Goal: Task Accomplishment & Management: Manage account settings

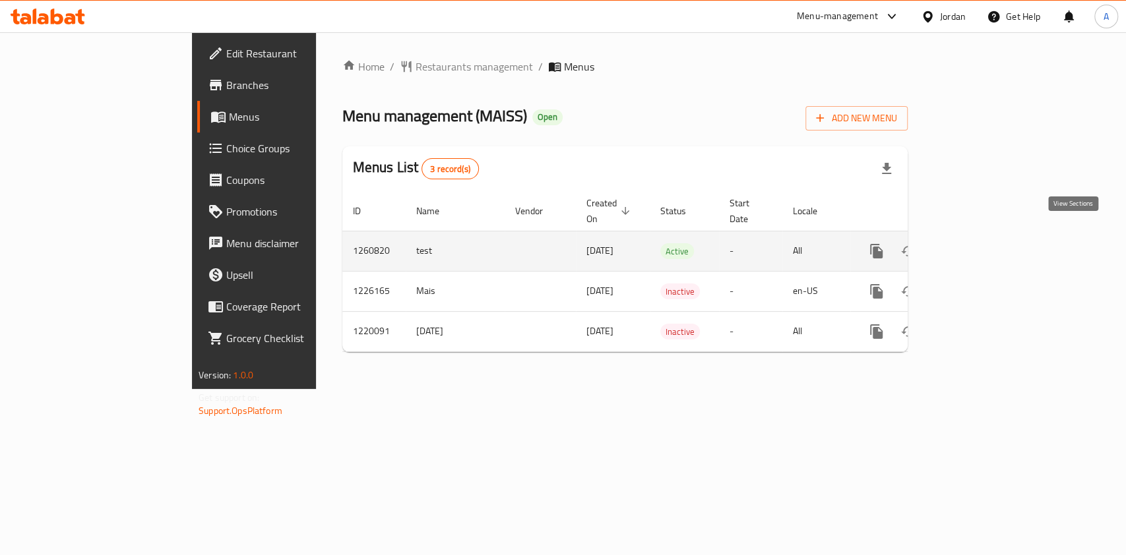
click at [979, 243] on icon "enhanced table" at bounding box center [972, 251] width 16 height 16
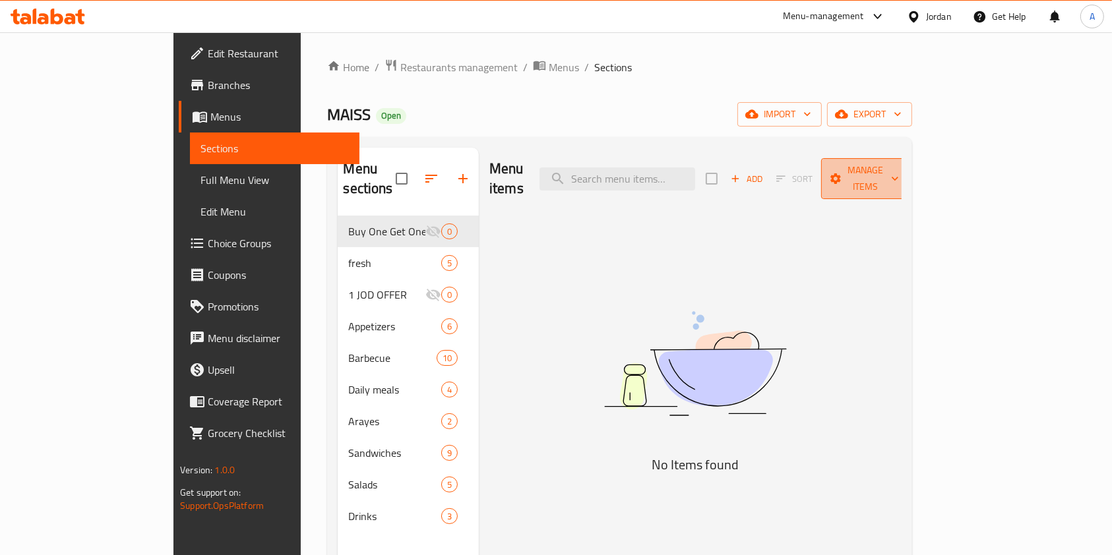
click at [899, 165] on span "Manage items" at bounding box center [865, 178] width 67 height 33
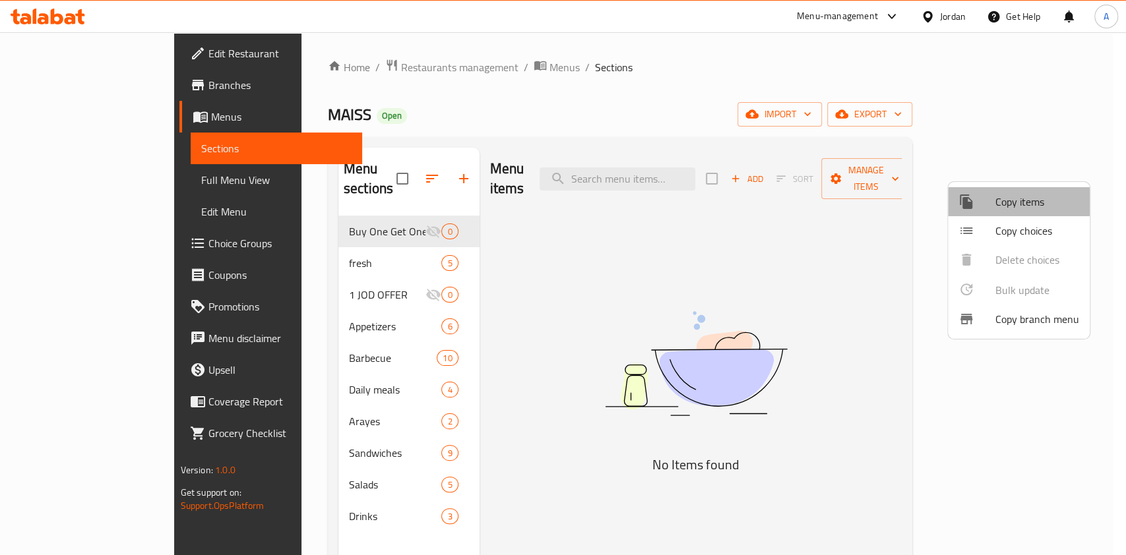
click at [1011, 206] on span "Copy items" at bounding box center [1037, 202] width 84 height 16
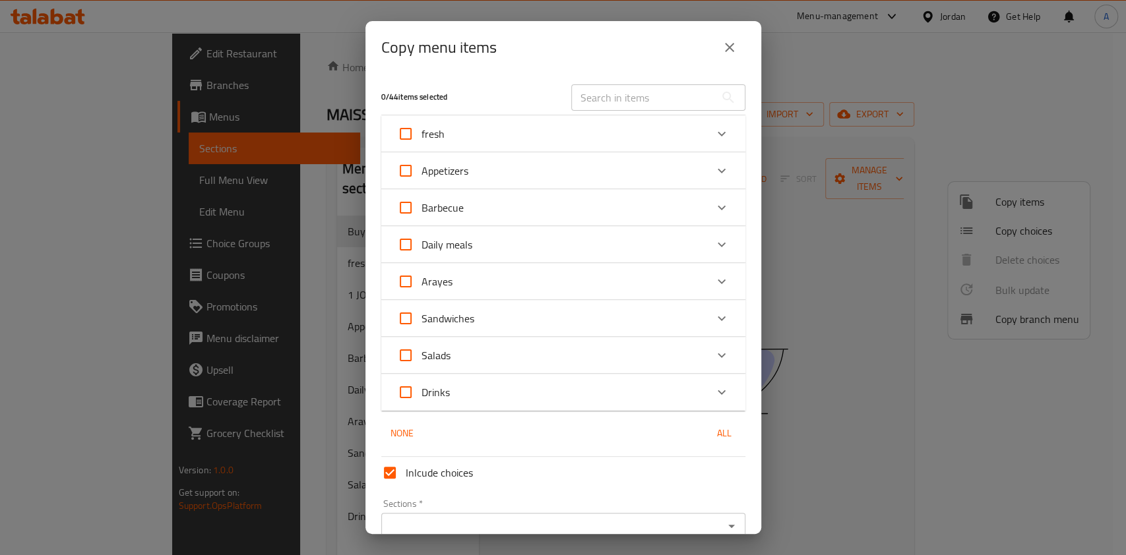
click at [617, 95] on input "text" at bounding box center [643, 97] width 144 height 26
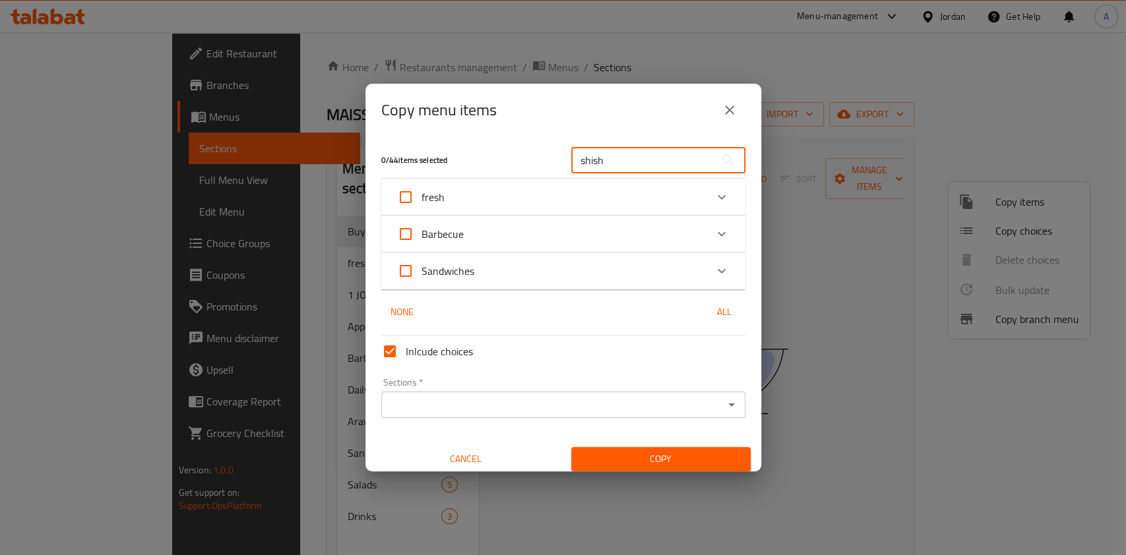
type input "shish"
click at [601, 274] on div "Sandwiches" at bounding box center [551, 271] width 309 height 32
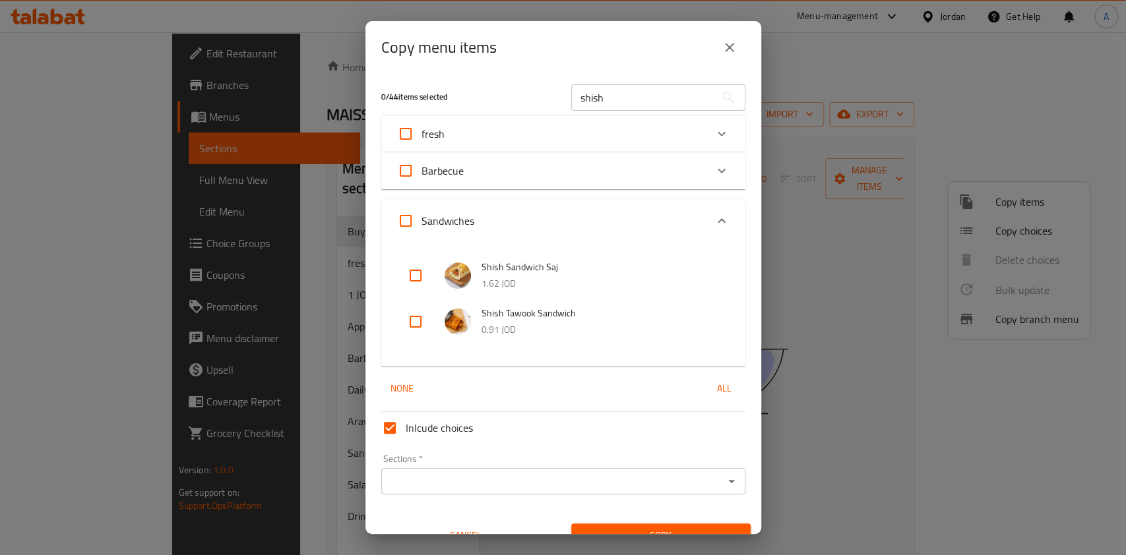
click at [406, 333] on input "checkbox" at bounding box center [416, 322] width 32 height 32
checkbox input "true"
click at [628, 95] on input "shish" at bounding box center [643, 97] width 144 height 26
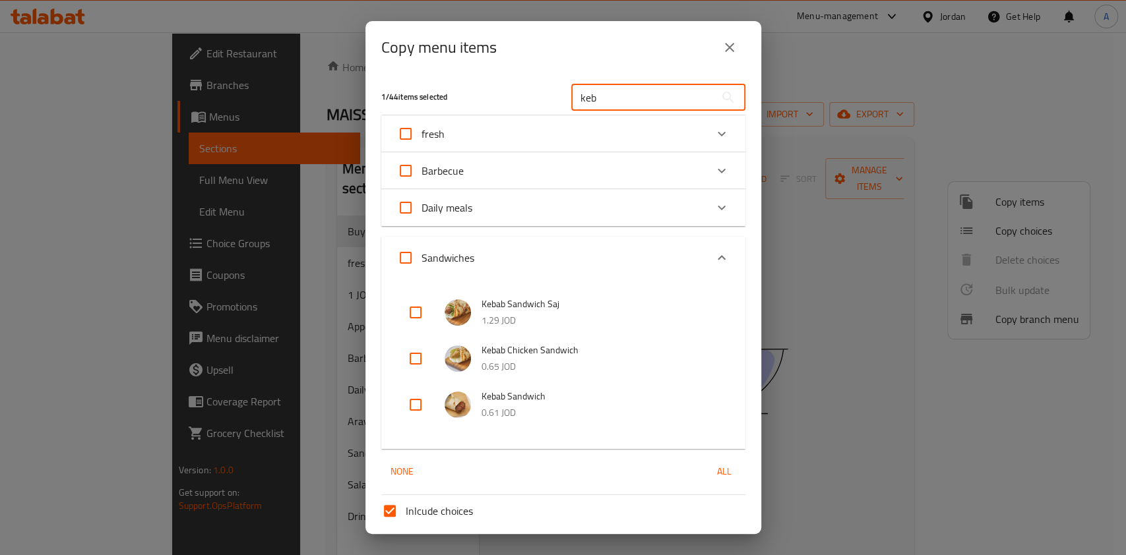
scroll to position [28, 0]
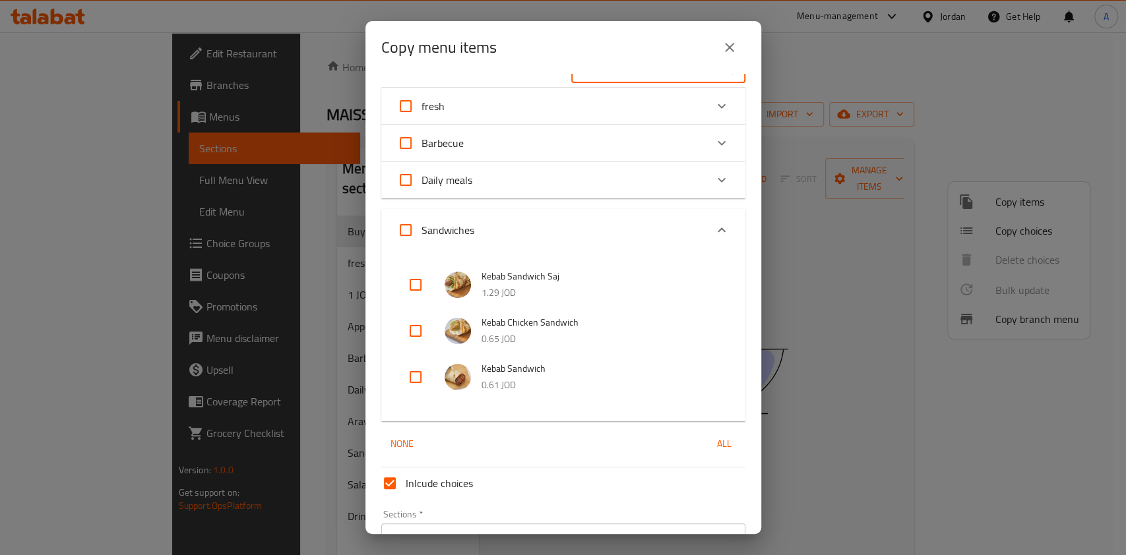
type input "keb"
click at [413, 379] on input "checkbox" at bounding box center [416, 377] width 32 height 32
checkbox input "true"
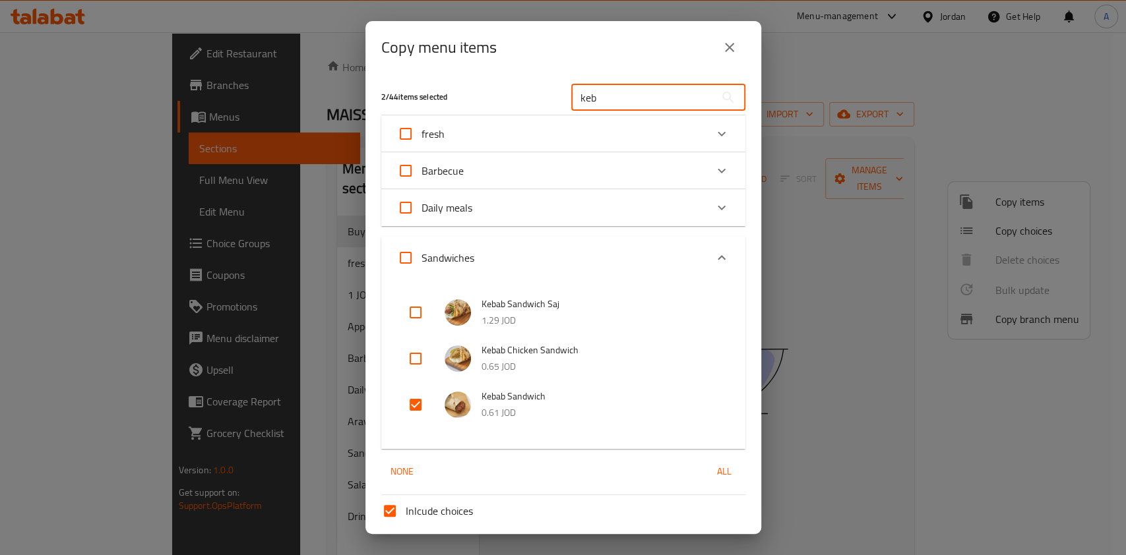
click at [621, 106] on input "keb" at bounding box center [643, 97] width 144 height 26
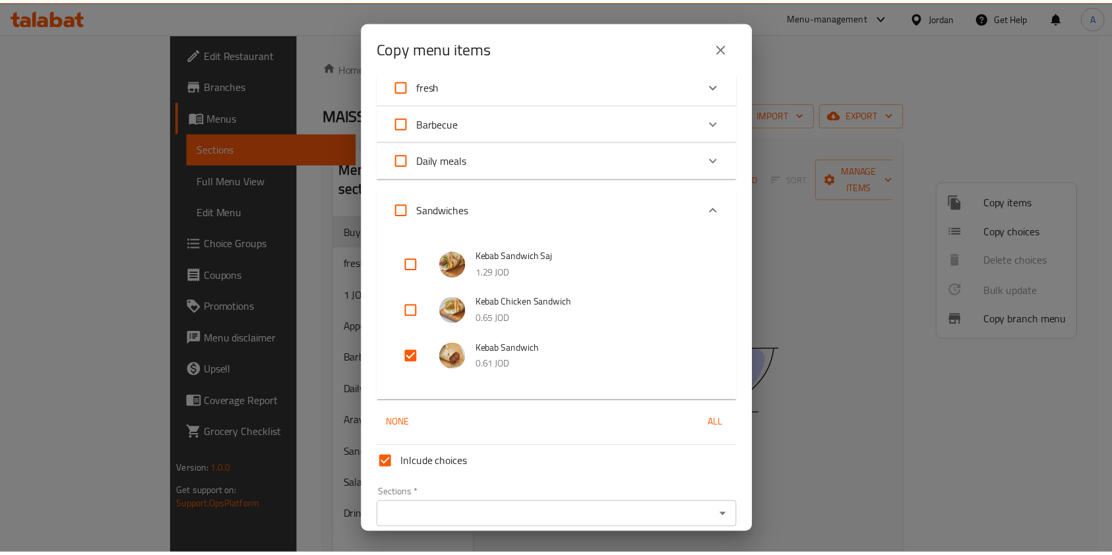
scroll to position [105, 0]
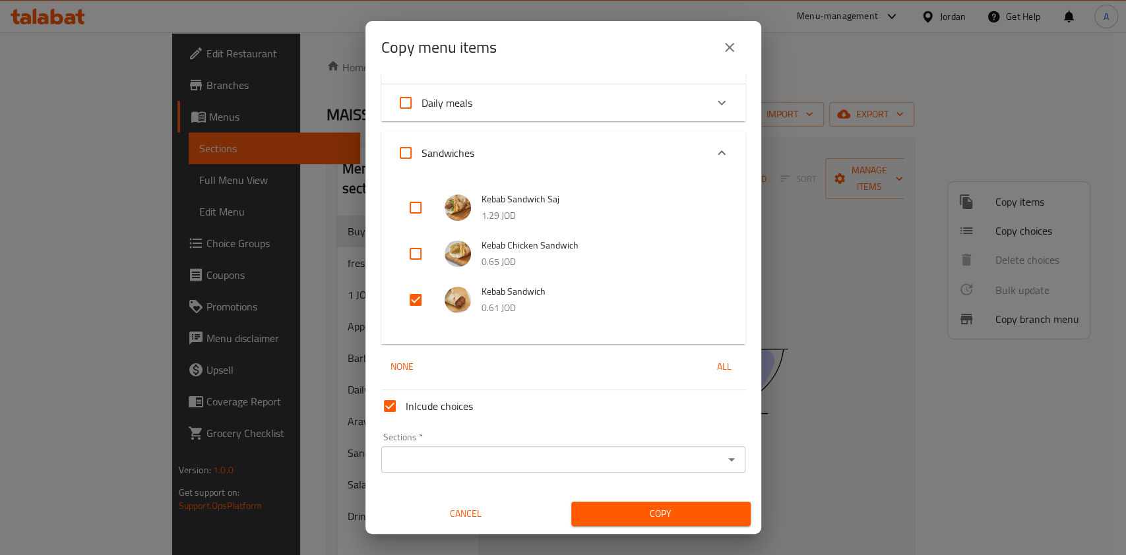
click at [417, 462] on input "Sections   *" at bounding box center [552, 459] width 334 height 18
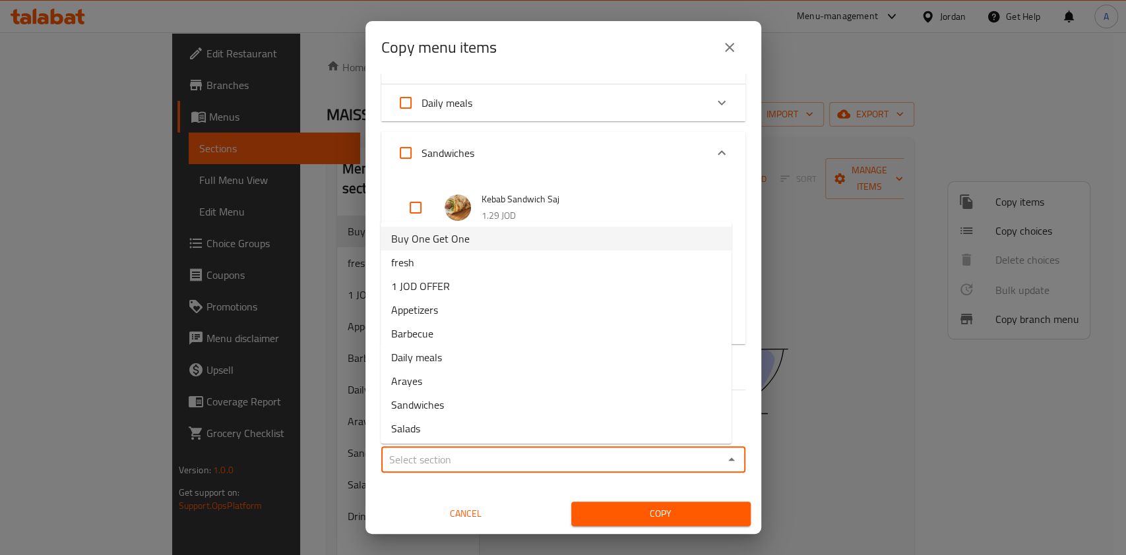
click at [458, 231] on span "Buy One Get One" at bounding box center [430, 239] width 78 height 16
type input "Buy One Get One"
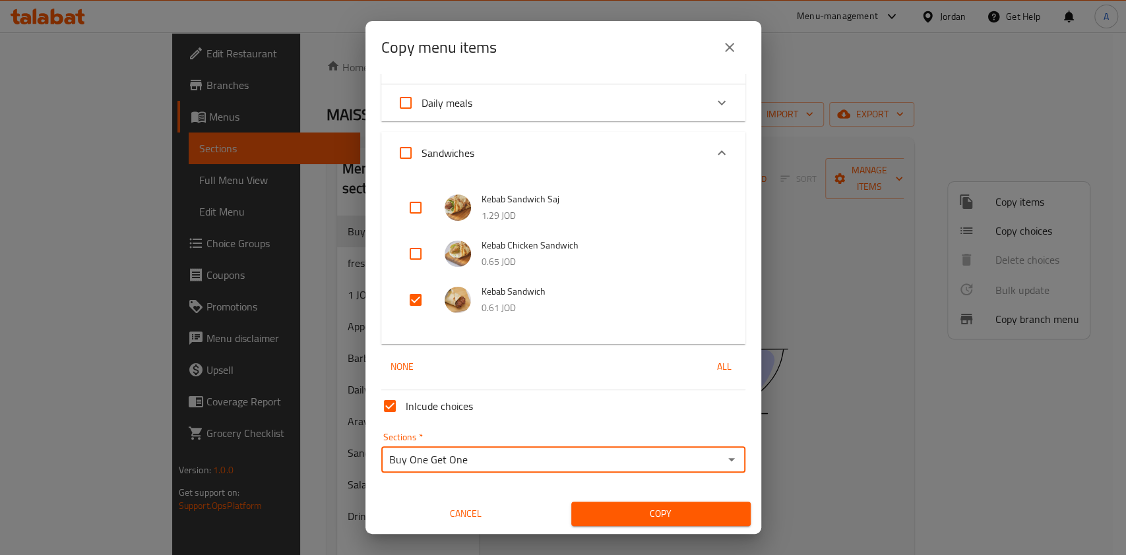
click at [611, 514] on span "Copy" at bounding box center [661, 514] width 158 height 16
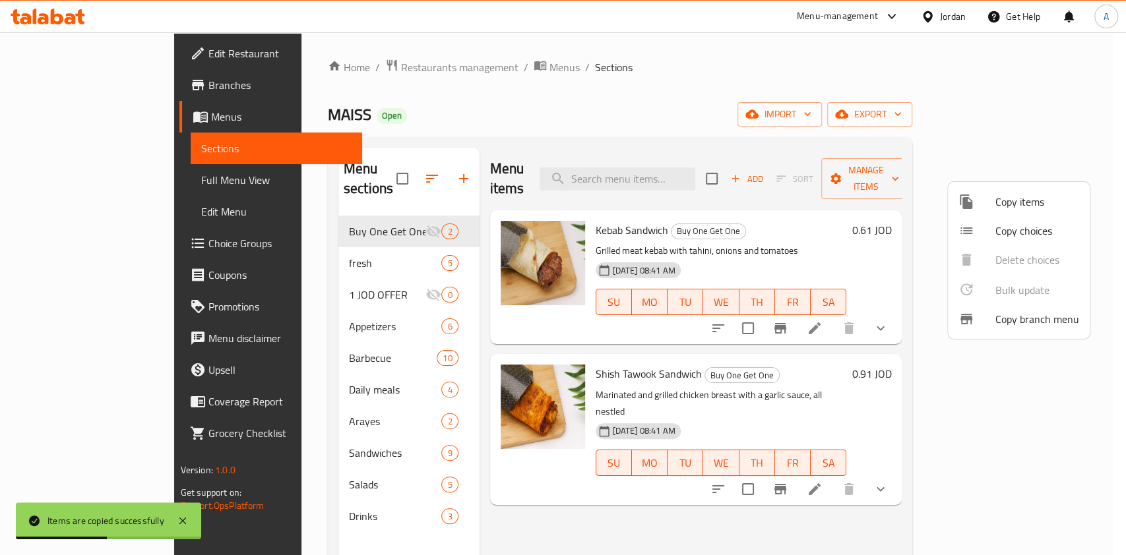
click at [662, 166] on div at bounding box center [563, 277] width 1126 height 555
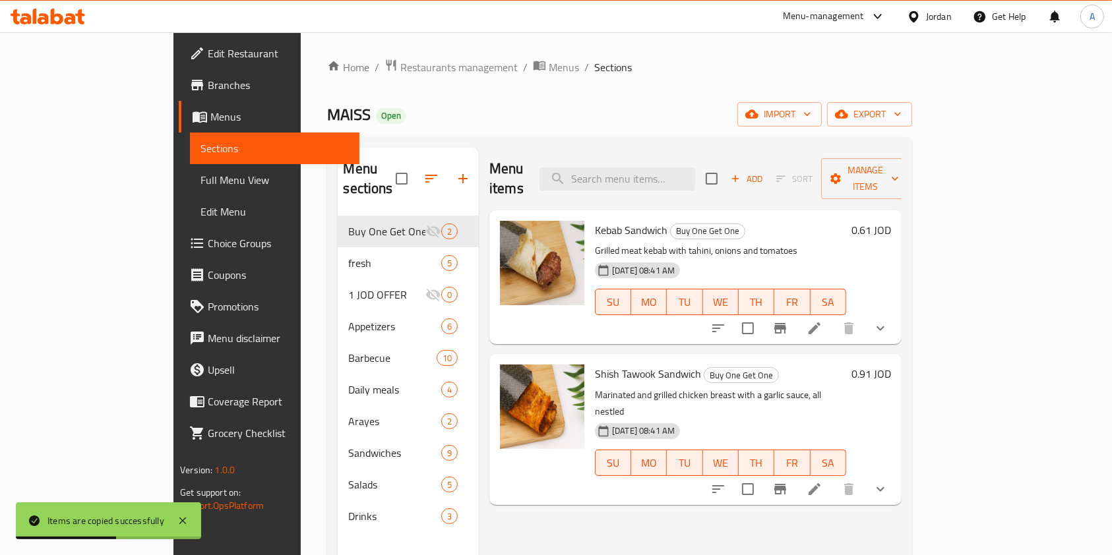
click at [662, 168] on input "search" at bounding box center [618, 179] width 156 height 23
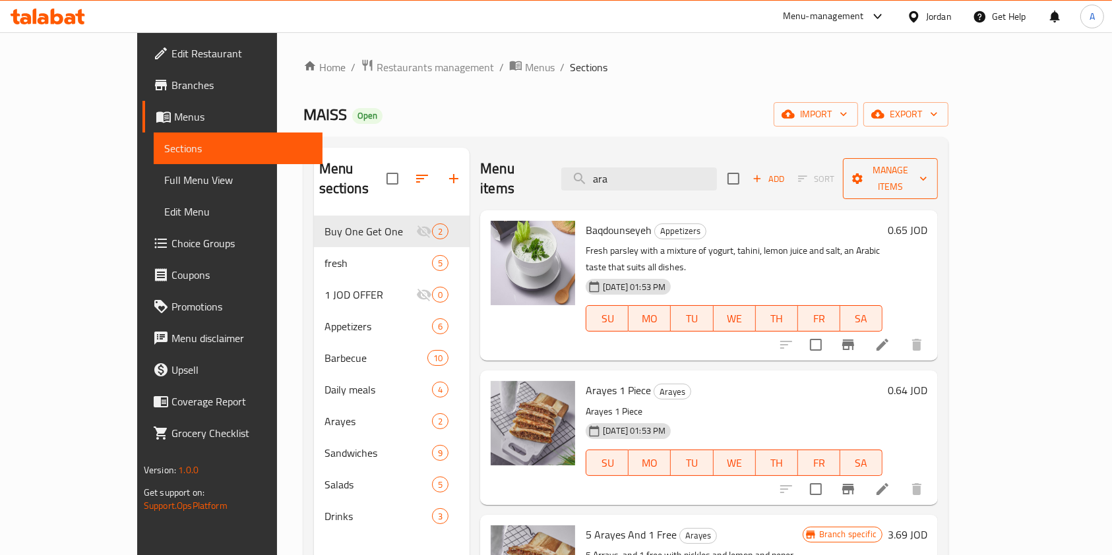
type input "ara"
click at [927, 177] on span "Manage items" at bounding box center [890, 178] width 74 height 33
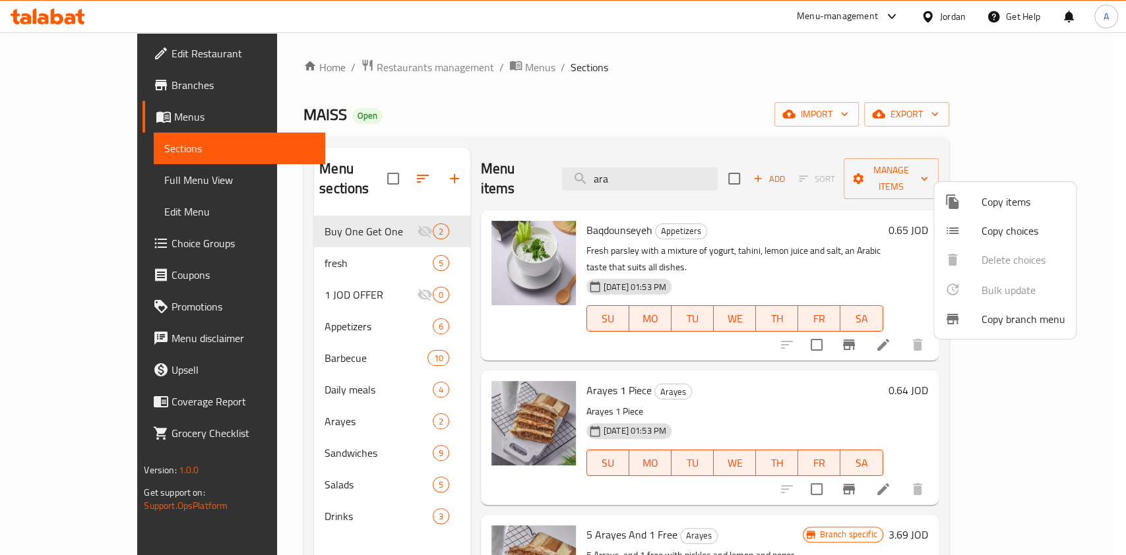
click at [999, 208] on span "Copy items" at bounding box center [1023, 202] width 84 height 16
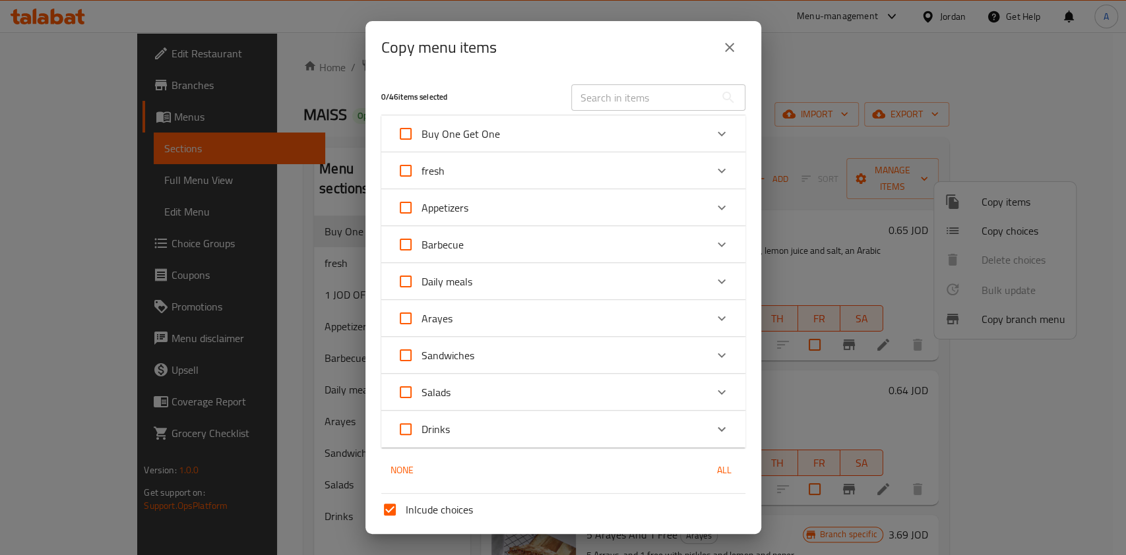
click at [592, 103] on input "text" at bounding box center [643, 97] width 144 height 26
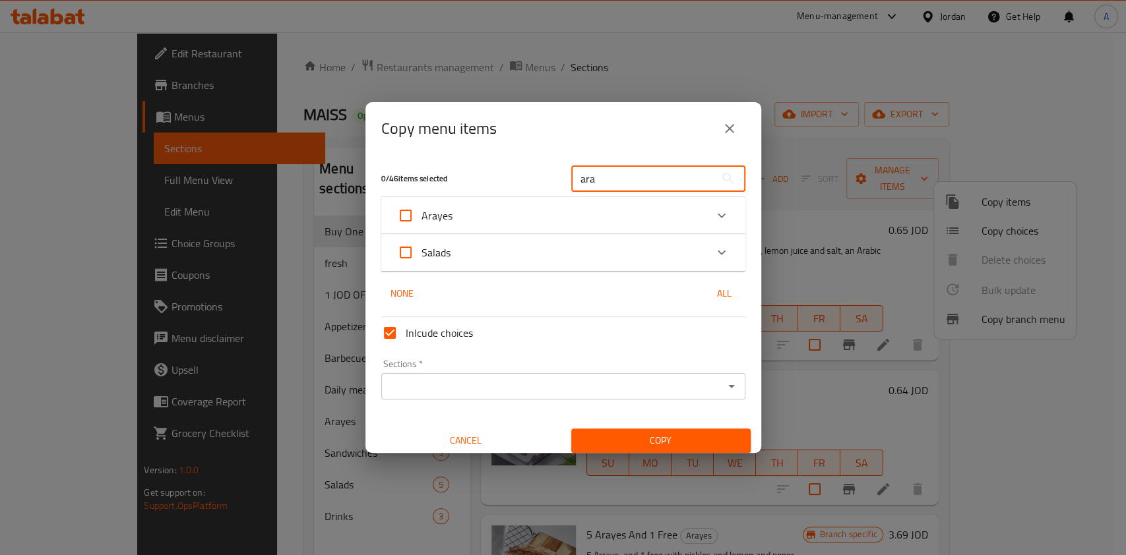
type input "ara"
click at [501, 215] on div "Arayes" at bounding box center [551, 216] width 309 height 32
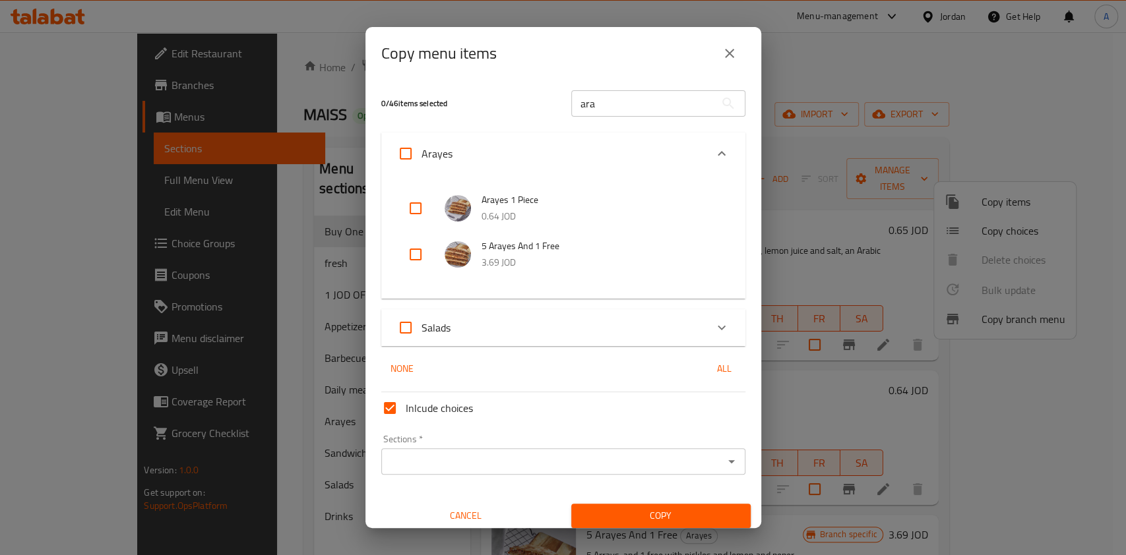
click at [429, 204] on input "checkbox" at bounding box center [416, 209] width 32 height 32
checkbox input "true"
click at [594, 465] on input "Sections   *" at bounding box center [552, 461] width 334 height 18
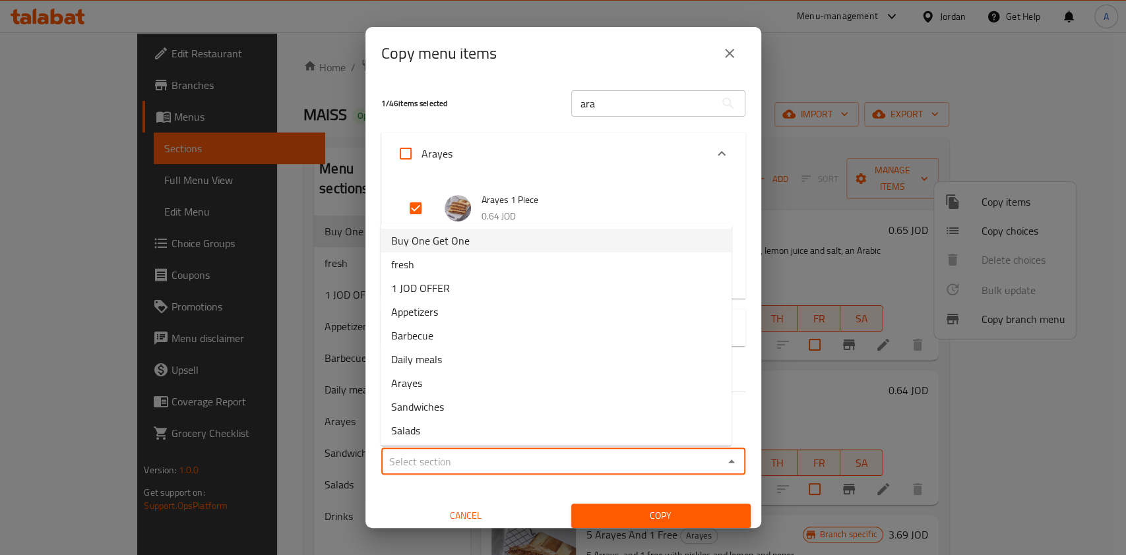
click at [470, 245] on li "Buy One Get One" at bounding box center [556, 241] width 351 height 24
type input "Buy One Get One"
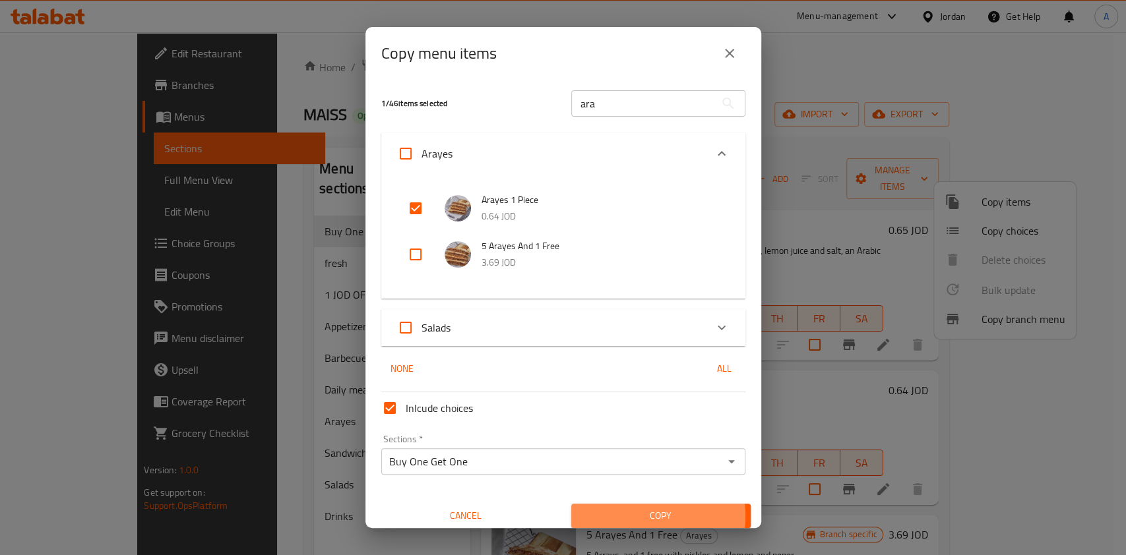
click at [631, 517] on span "Copy" at bounding box center [661, 516] width 158 height 16
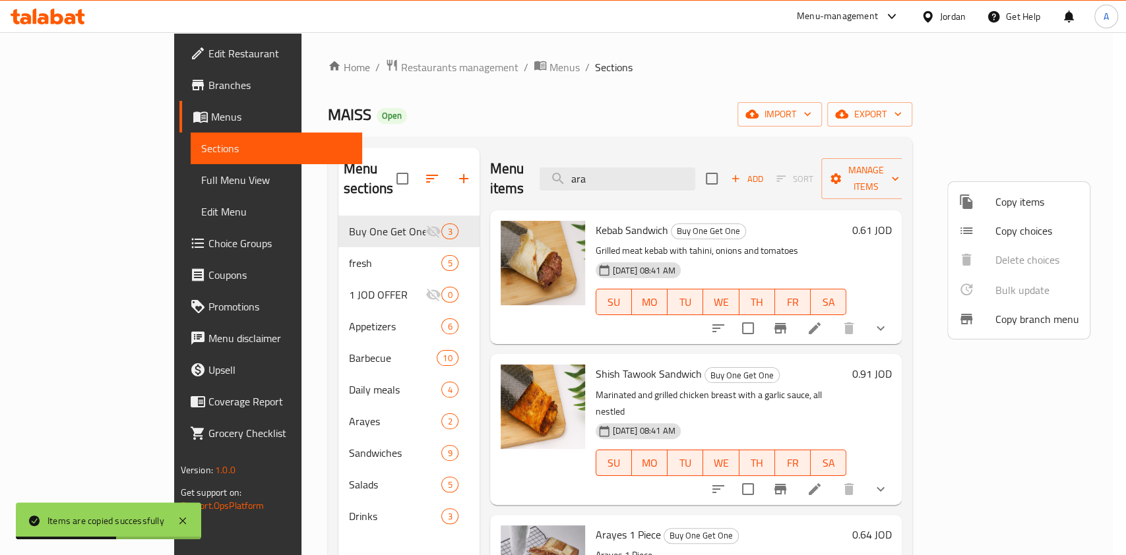
click at [334, 214] on div at bounding box center [563, 277] width 1126 height 555
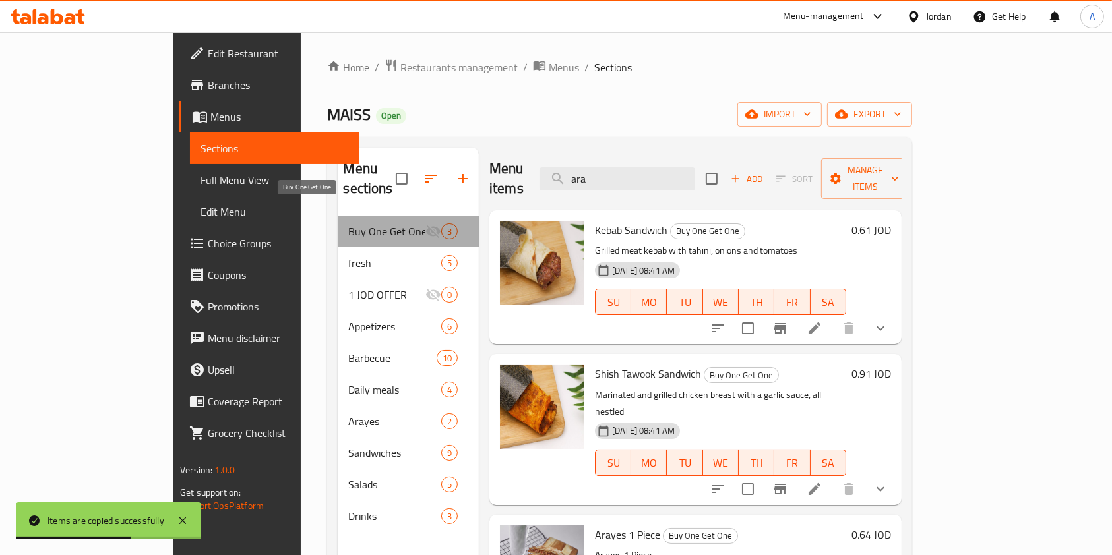
click at [348, 224] on span "Buy One Get One" at bounding box center [386, 232] width 77 height 16
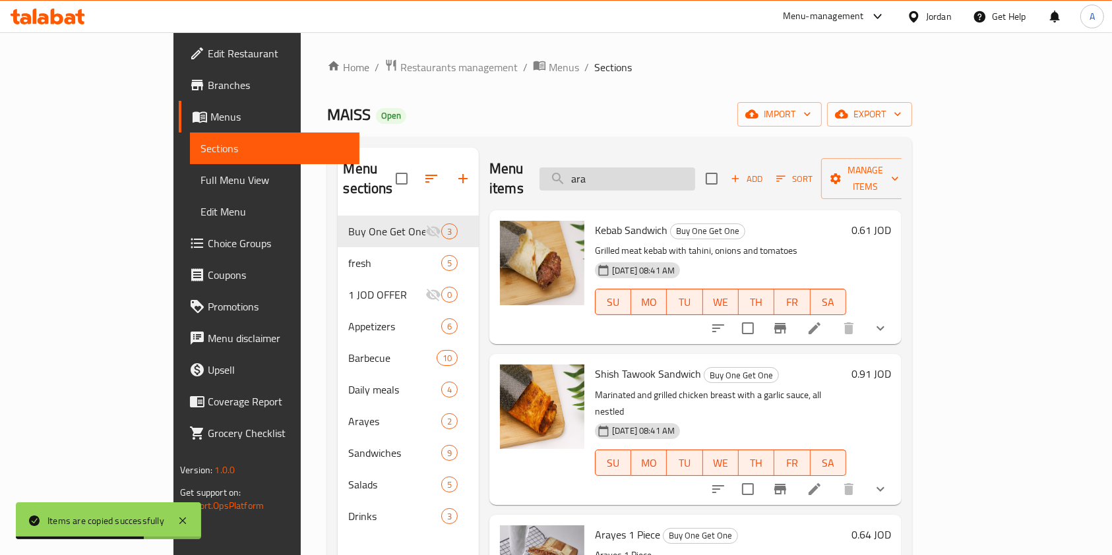
click at [690, 170] on input "ara" at bounding box center [618, 179] width 156 height 23
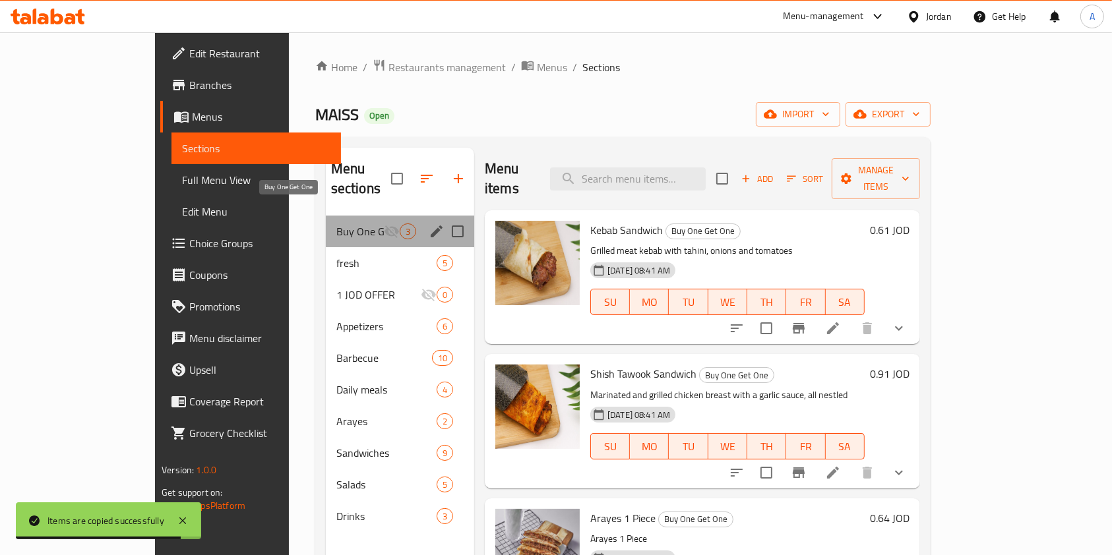
click at [336, 224] on span "Buy One Get One" at bounding box center [359, 232] width 47 height 16
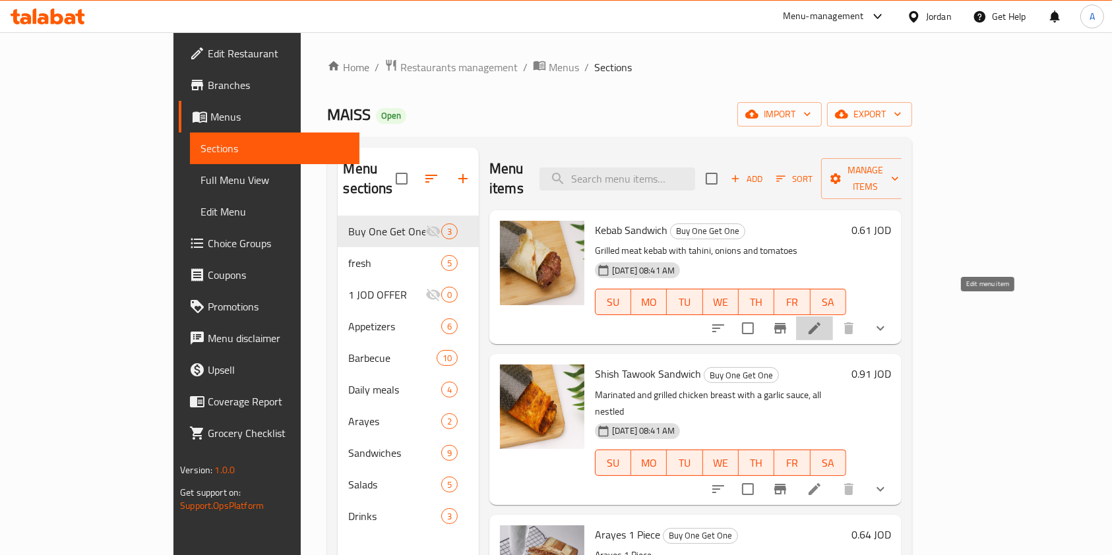
click at [820, 323] on icon at bounding box center [815, 329] width 12 height 12
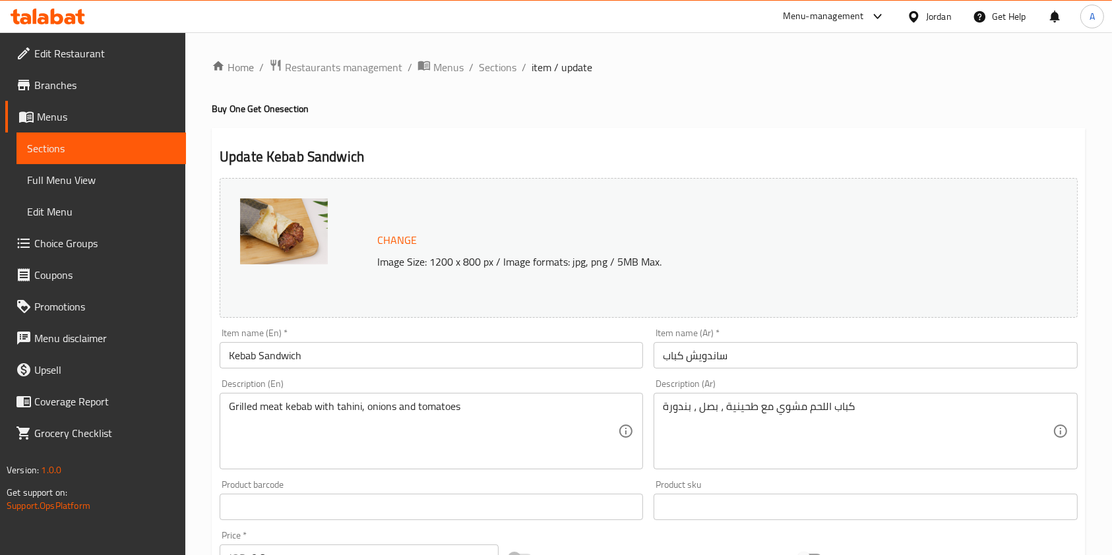
click at [345, 356] on input "Kebab Sandwich" at bounding box center [431, 355] width 423 height 26
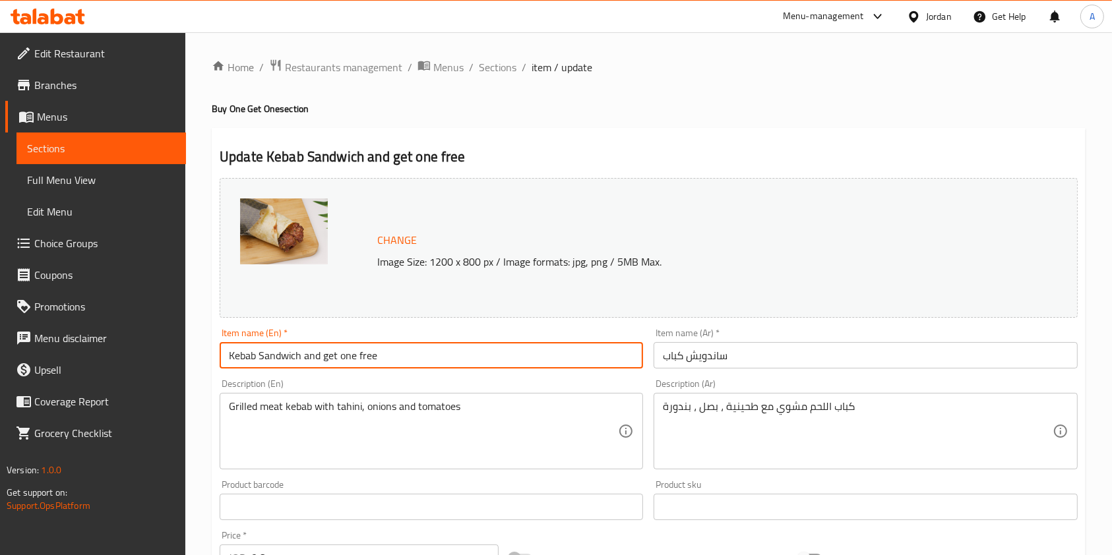
click at [225, 360] on input "Kebab Sandwich and get one free" at bounding box center [431, 355] width 423 height 26
type input "Buy Kebab Sandwich and get one free"
click at [741, 355] on input "ساندويش كباب" at bounding box center [865, 355] width 423 height 26
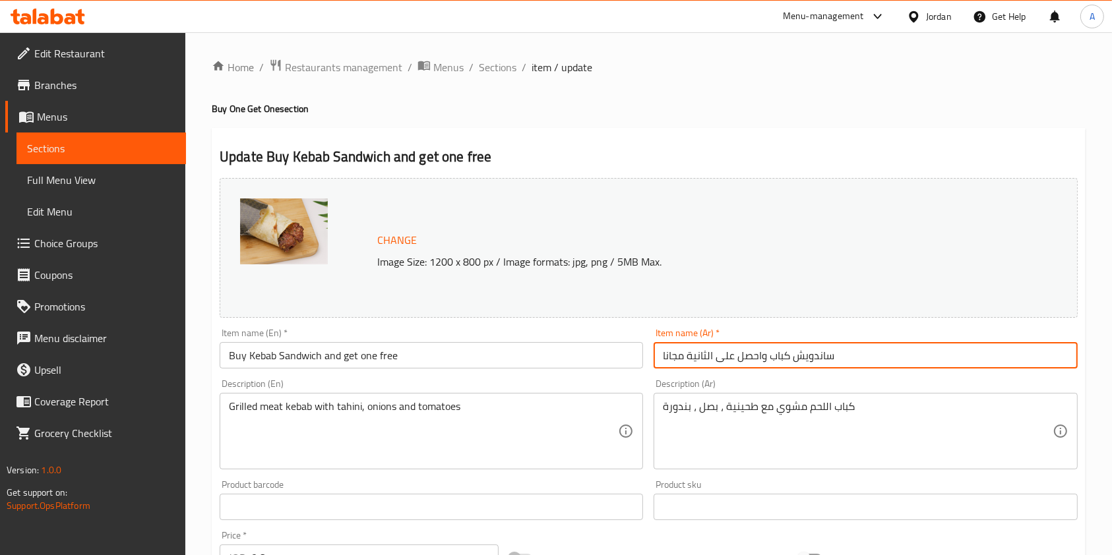
click at [660, 356] on input "ساندويش كباب واحصل على الثانية مجانا" at bounding box center [865, 355] width 423 height 26
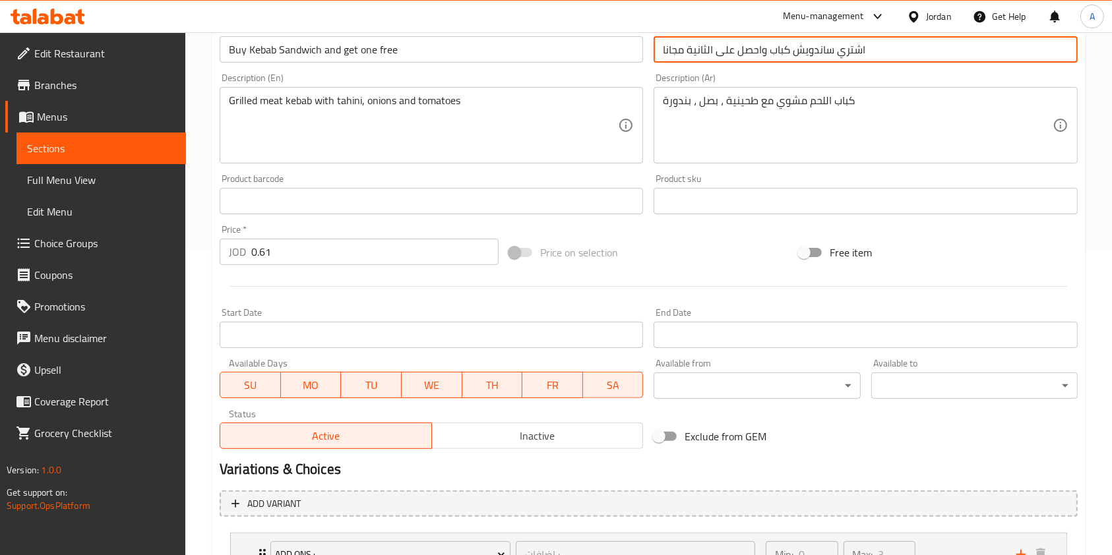
scroll to position [417, 0]
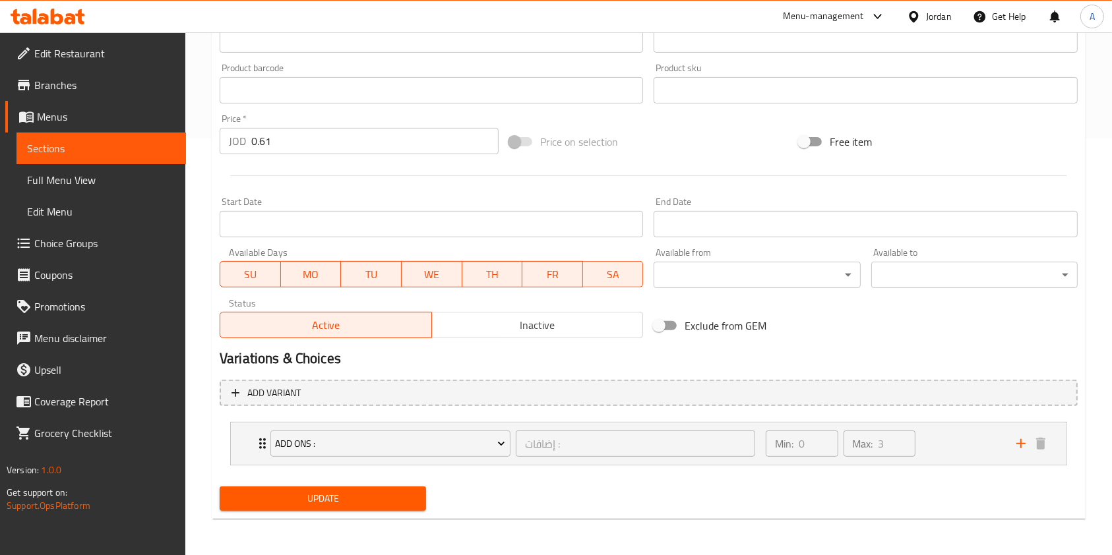
type input "اشتري ساندويش كباب واحصل على الثانية مجانا"
click at [346, 499] on span "Update" at bounding box center [322, 499] width 185 height 16
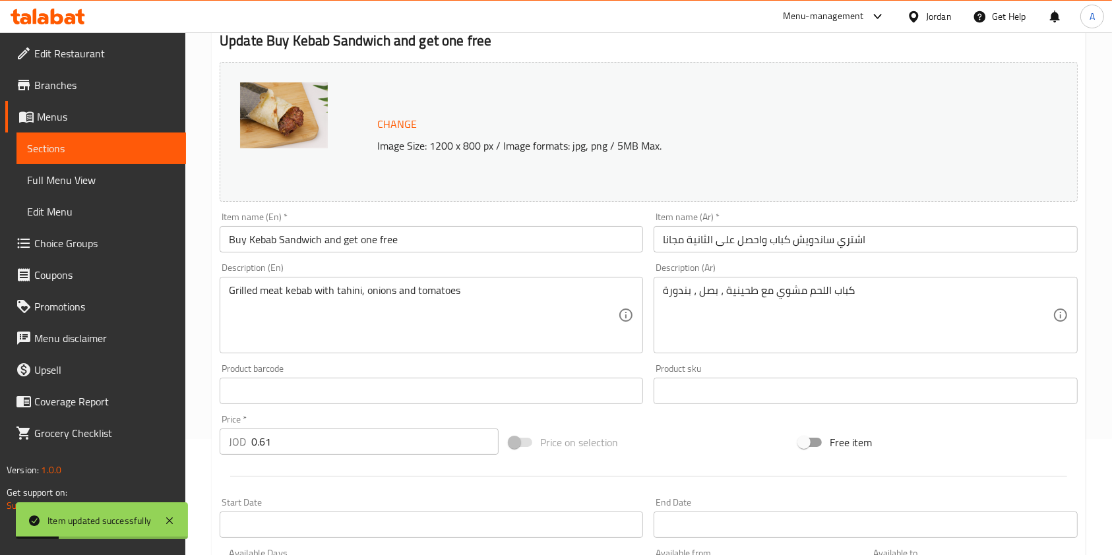
scroll to position [0, 0]
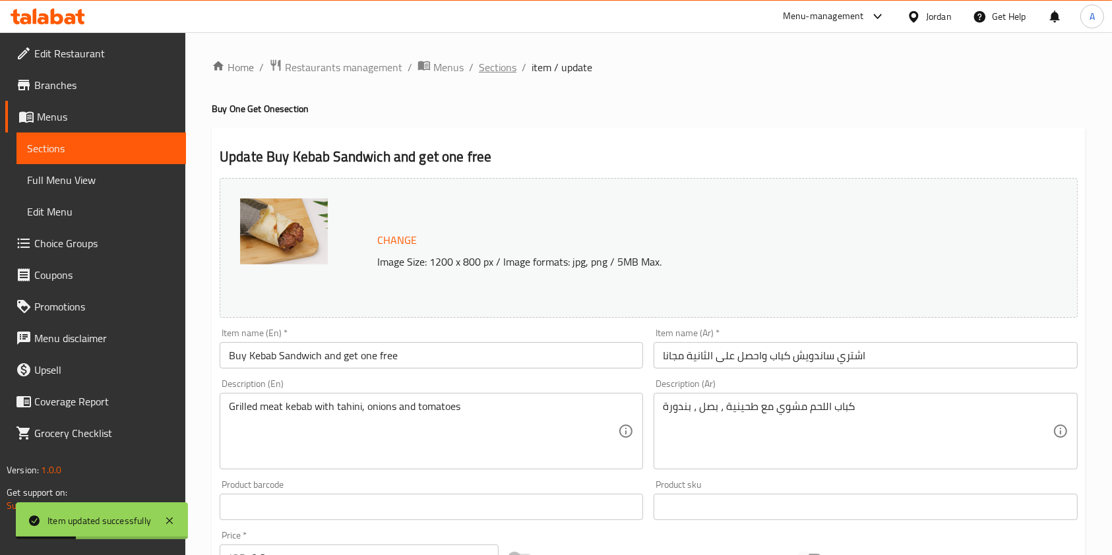
click at [491, 68] on span "Sections" at bounding box center [498, 67] width 38 height 16
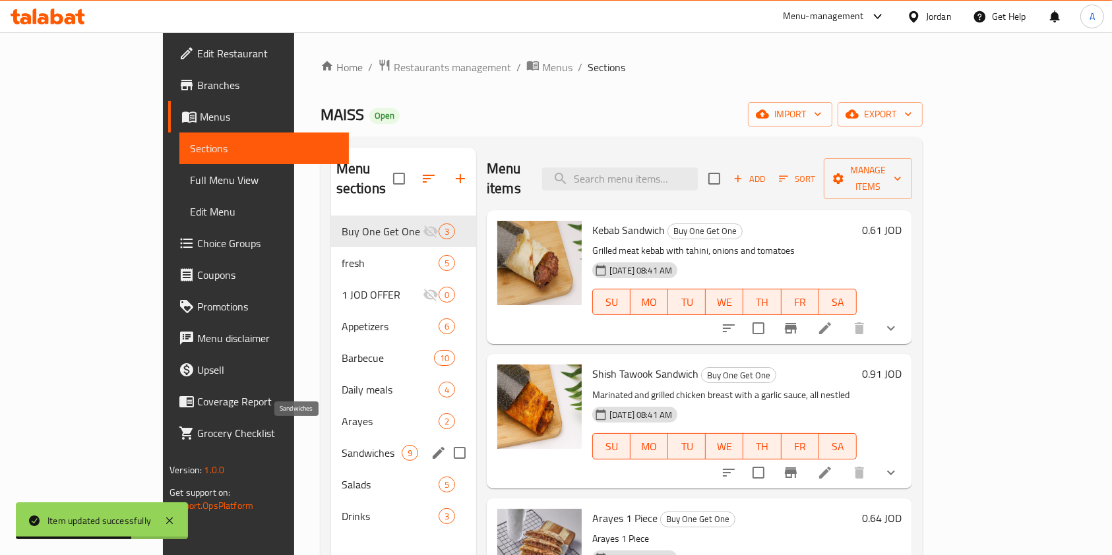
click at [342, 445] on span "Sandwiches" at bounding box center [372, 453] width 60 height 16
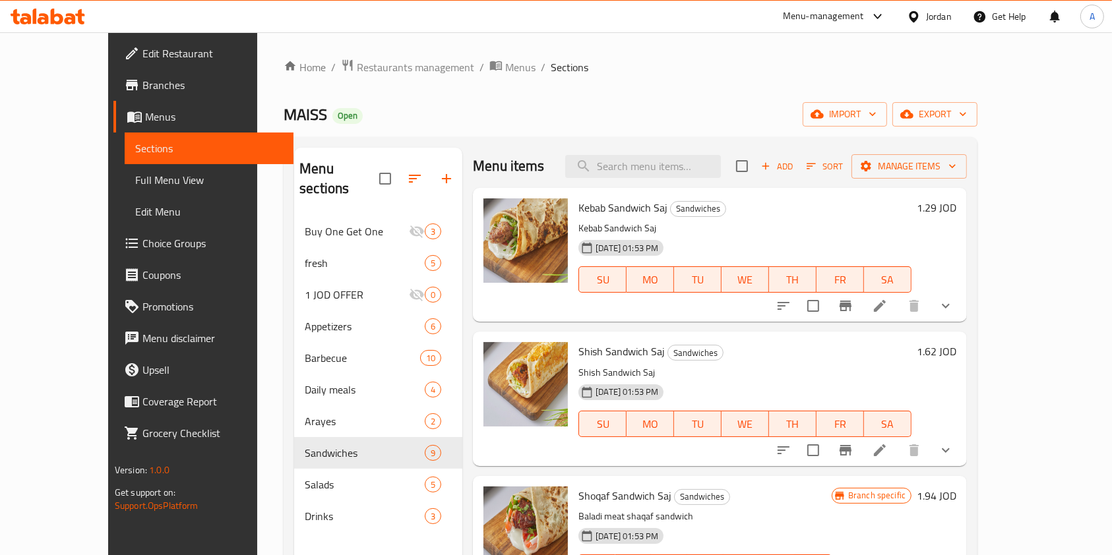
scroll to position [3, 0]
click at [851, 304] on icon "Branch-specific-item" at bounding box center [846, 305] width 12 height 11
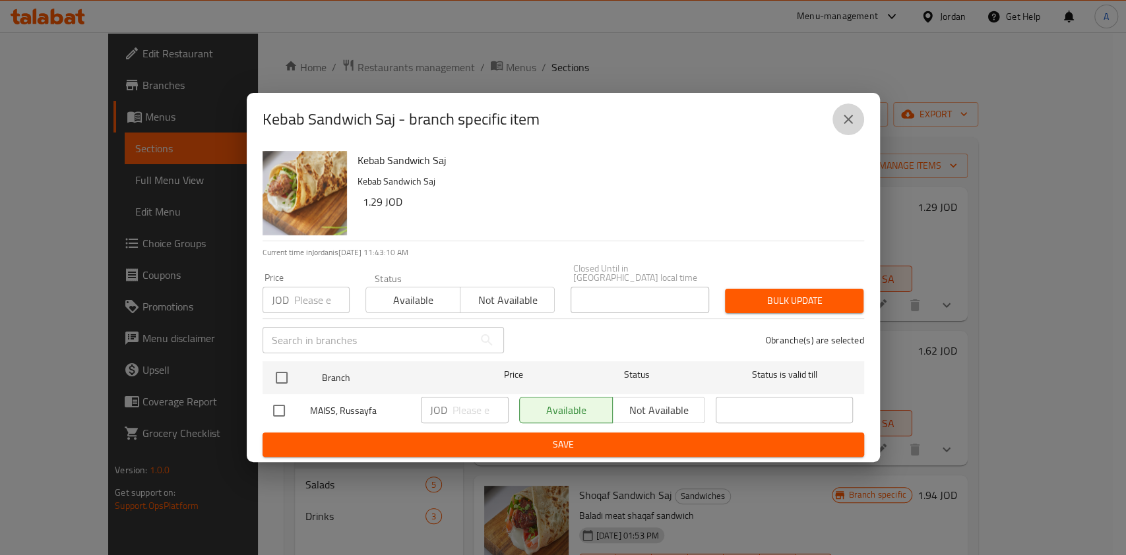
click at [851, 120] on icon "close" at bounding box center [848, 119] width 9 height 9
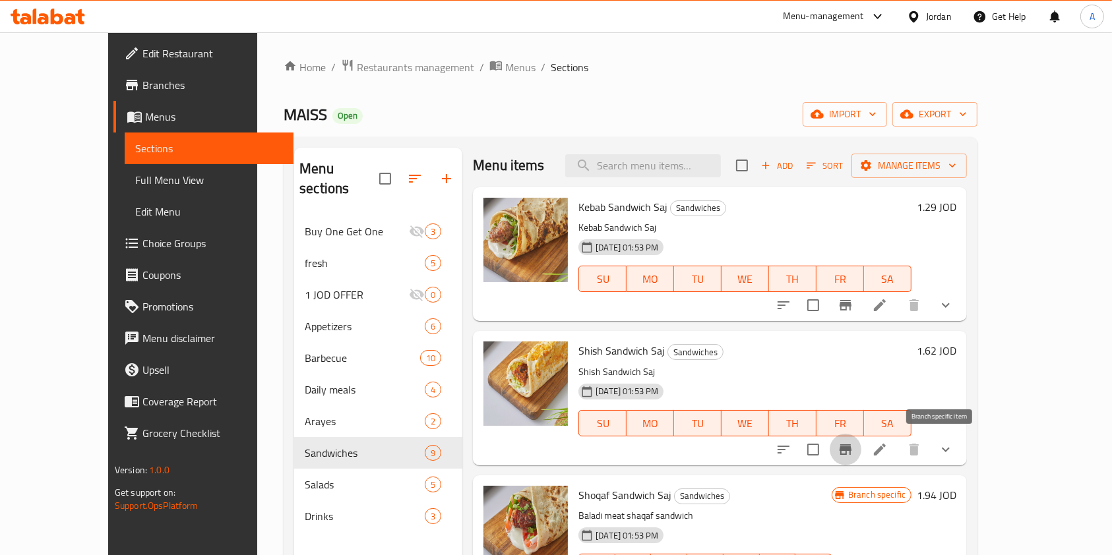
click at [853, 448] on icon "Branch-specific-item" at bounding box center [846, 450] width 16 height 16
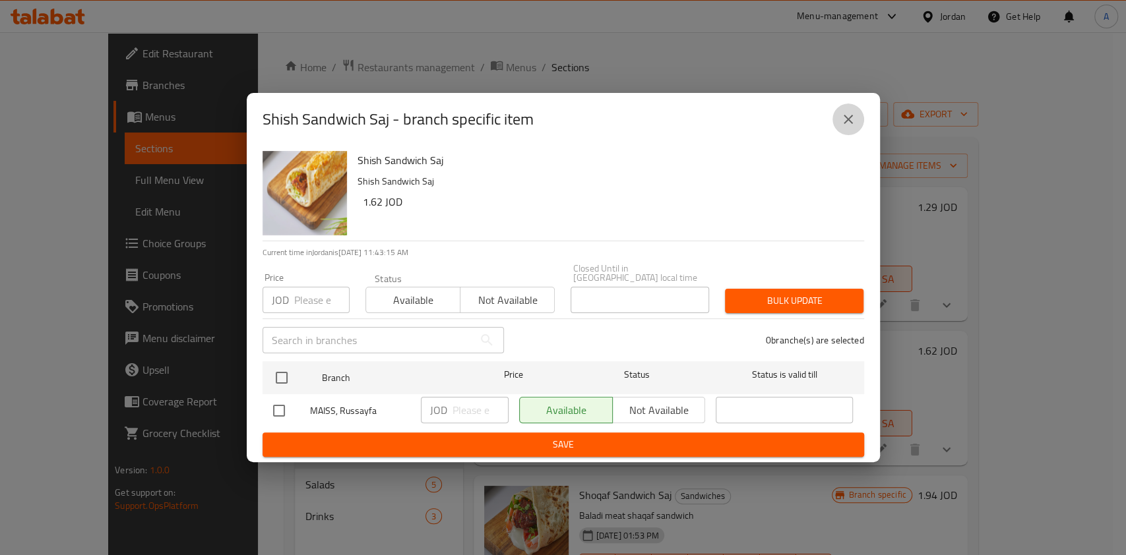
click at [844, 127] on icon "close" at bounding box center [848, 119] width 16 height 16
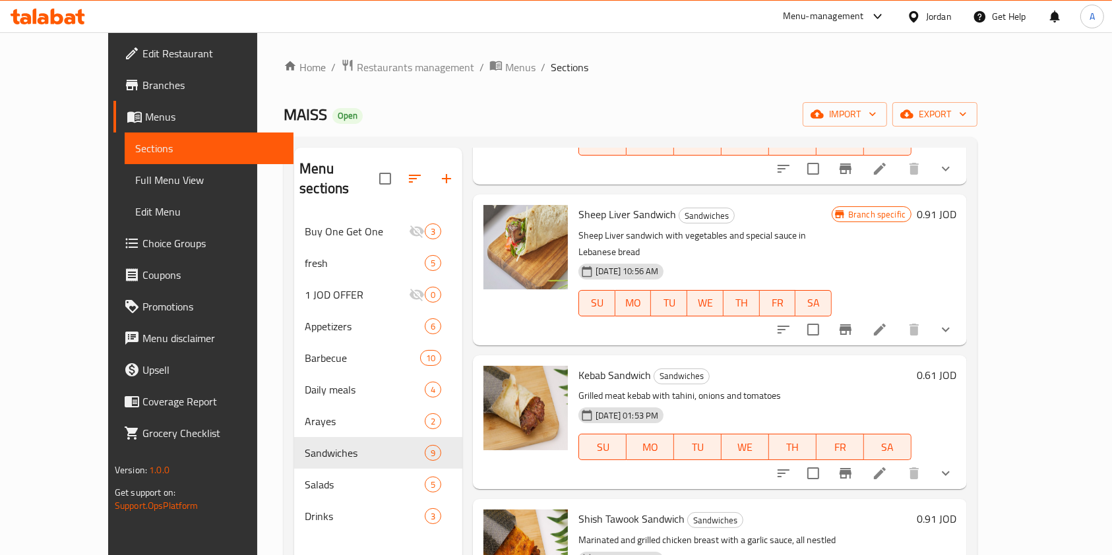
scroll to position [774, 0]
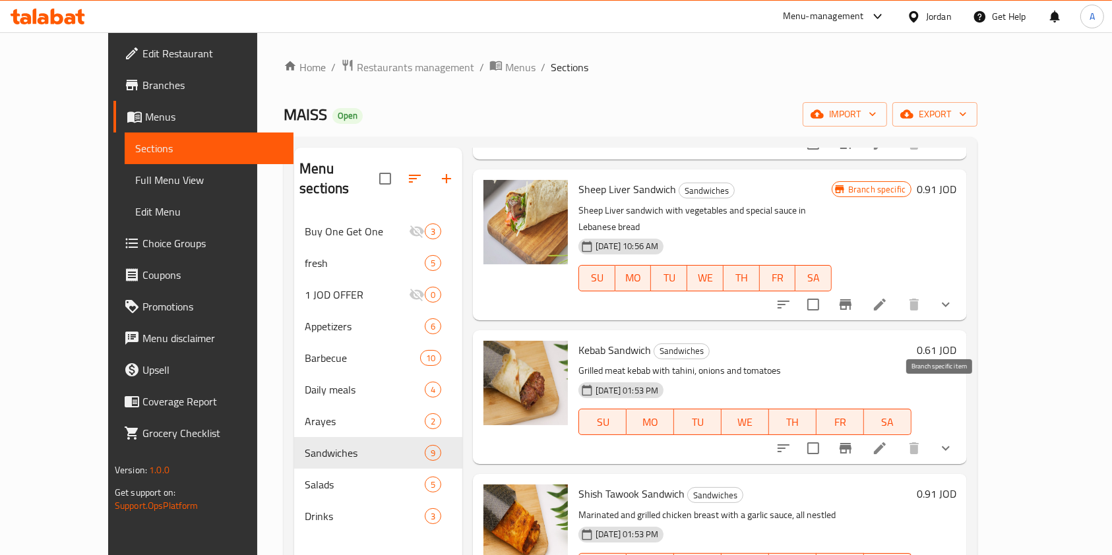
click at [853, 441] on icon "Branch-specific-item" at bounding box center [846, 449] width 16 height 16
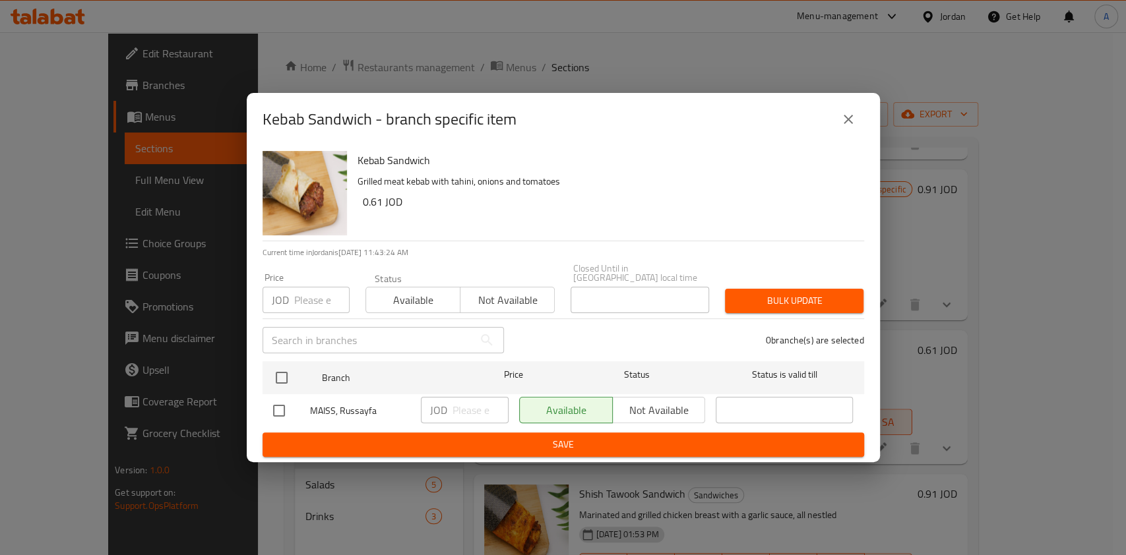
click at [854, 125] on icon "close" at bounding box center [848, 119] width 16 height 16
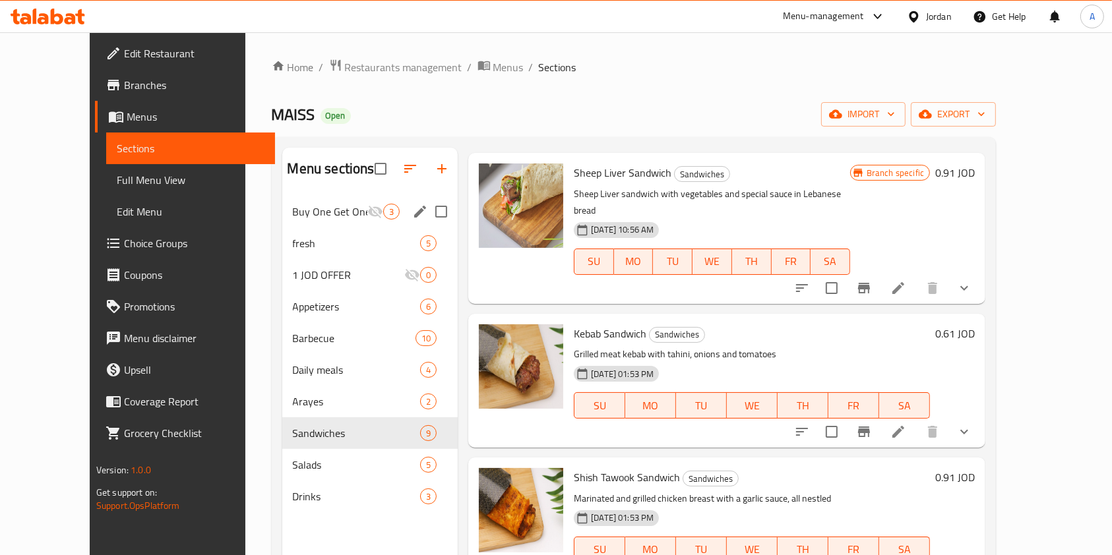
click at [307, 219] on div "Buy One Get One 3" at bounding box center [370, 212] width 176 height 32
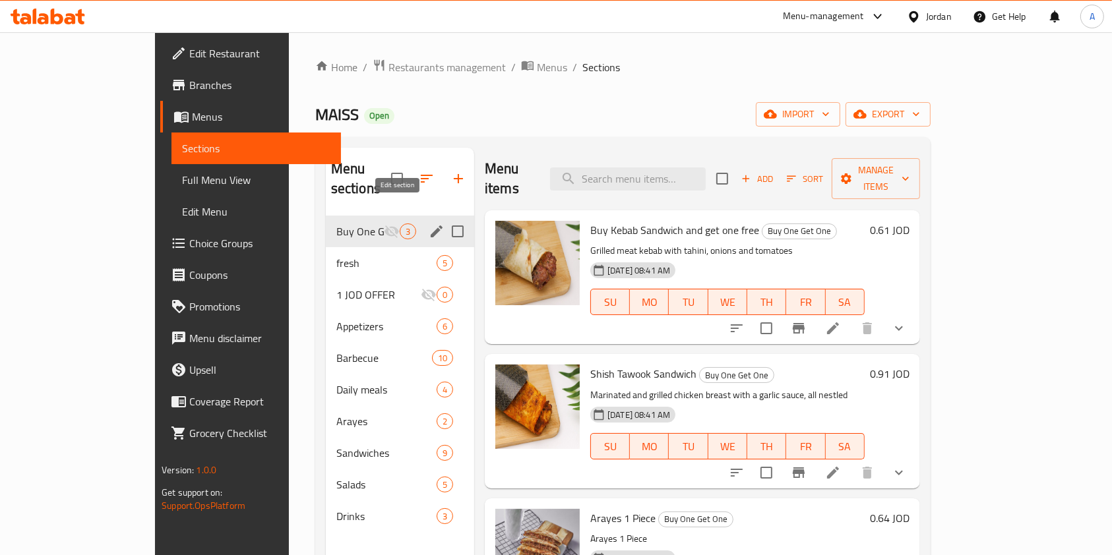
click at [429, 224] on icon "edit" at bounding box center [437, 232] width 16 height 16
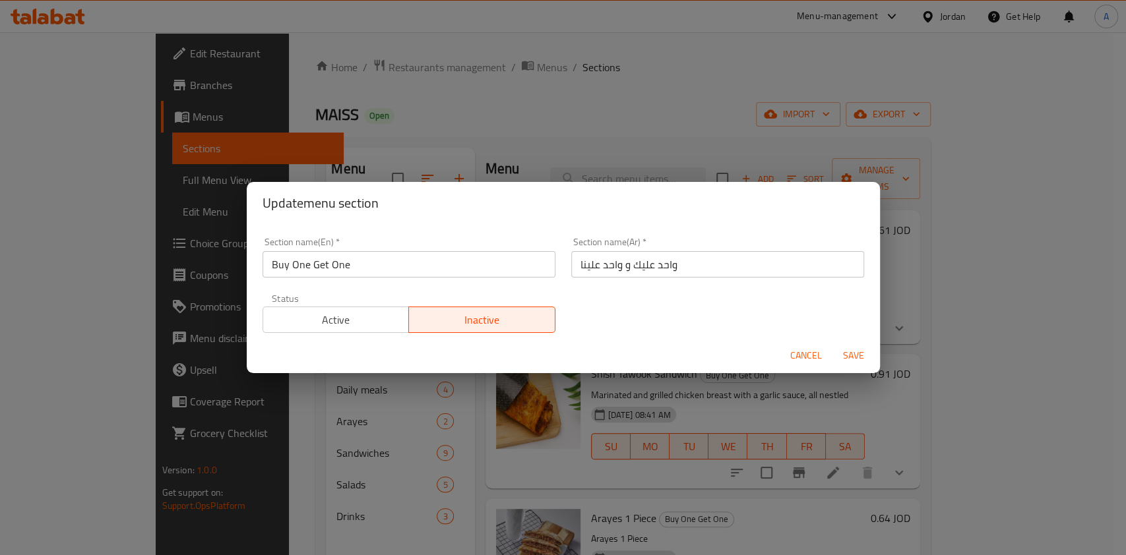
click at [857, 359] on span "Save" at bounding box center [854, 356] width 32 height 16
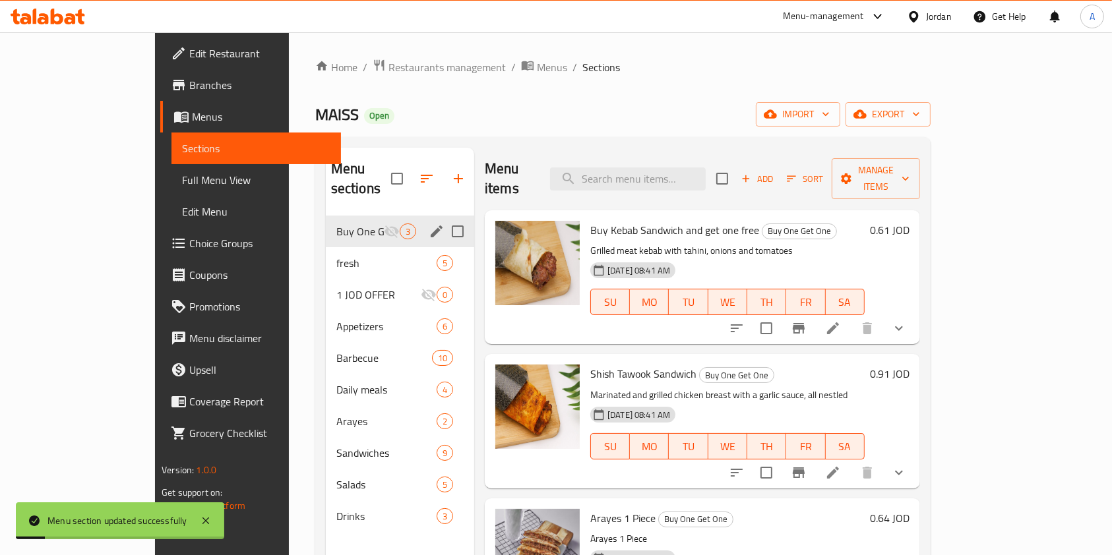
scroll to position [58, 0]
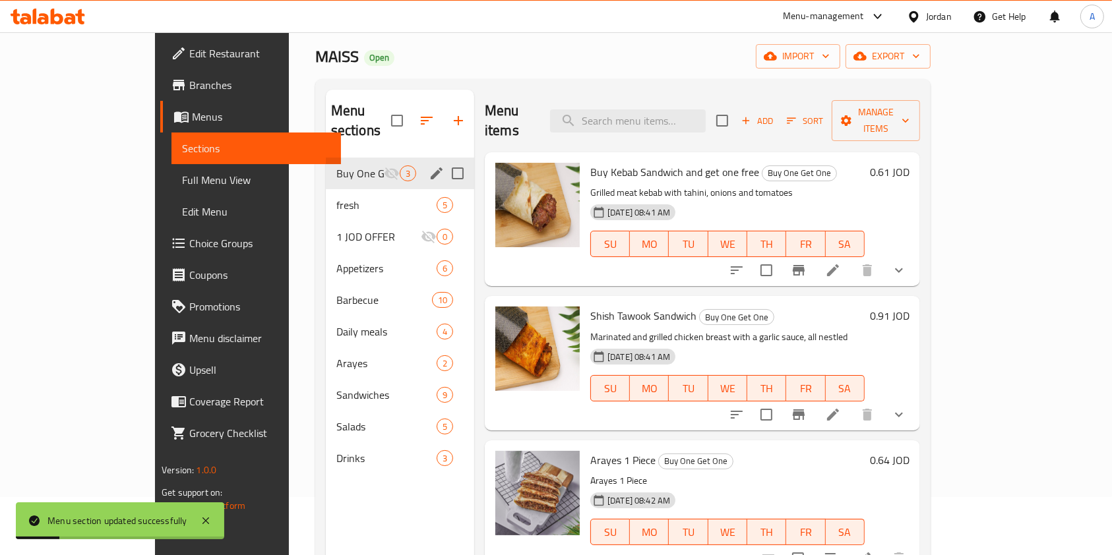
click at [839, 409] on icon at bounding box center [833, 415] width 12 height 12
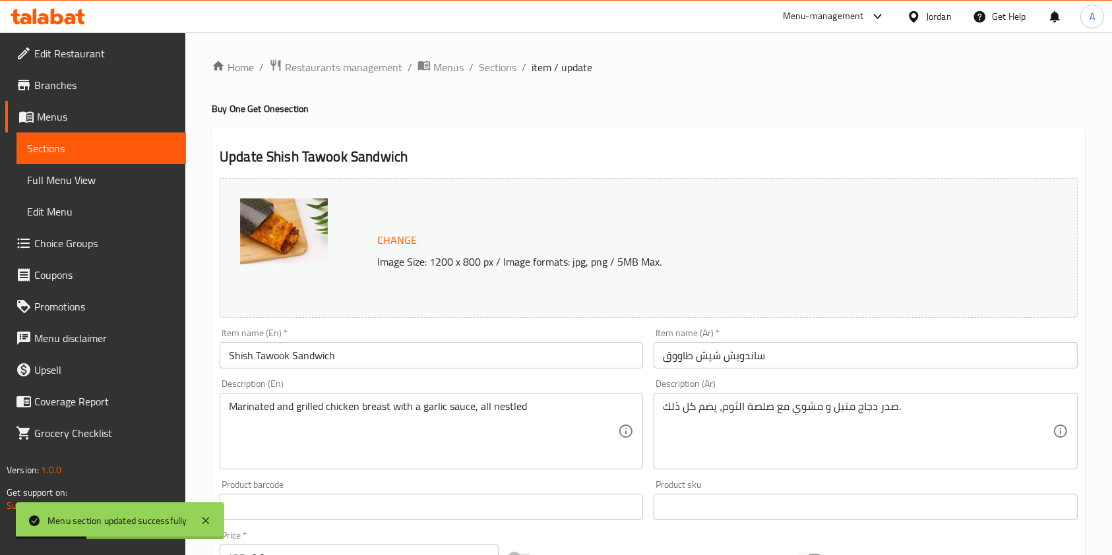
click at [385, 356] on input "Shish Tawook Sandwich" at bounding box center [431, 355] width 423 height 26
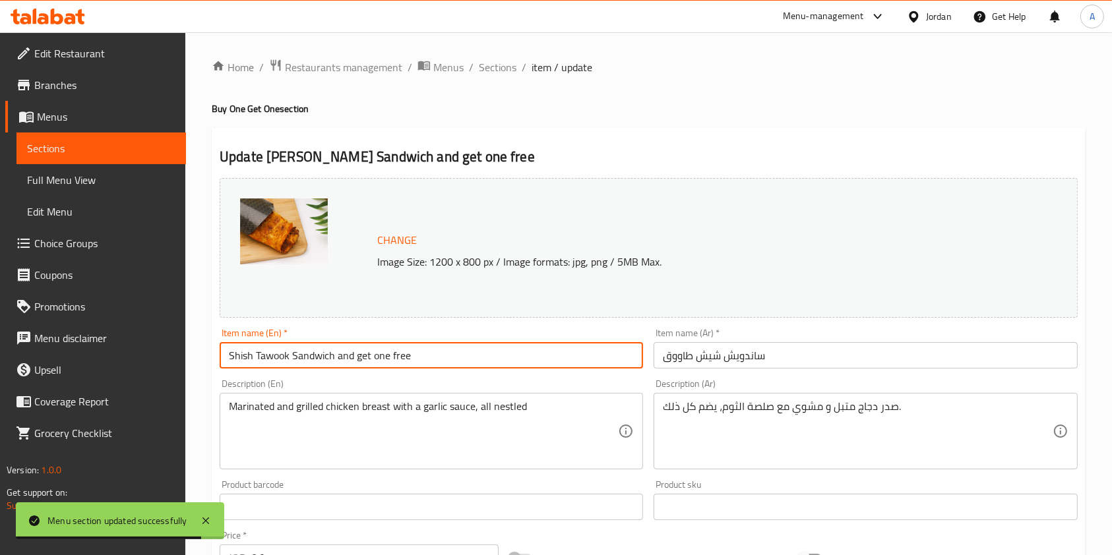
click at [230, 355] on input "Shish Tawook Sandwich and get one free" at bounding box center [431, 355] width 423 height 26
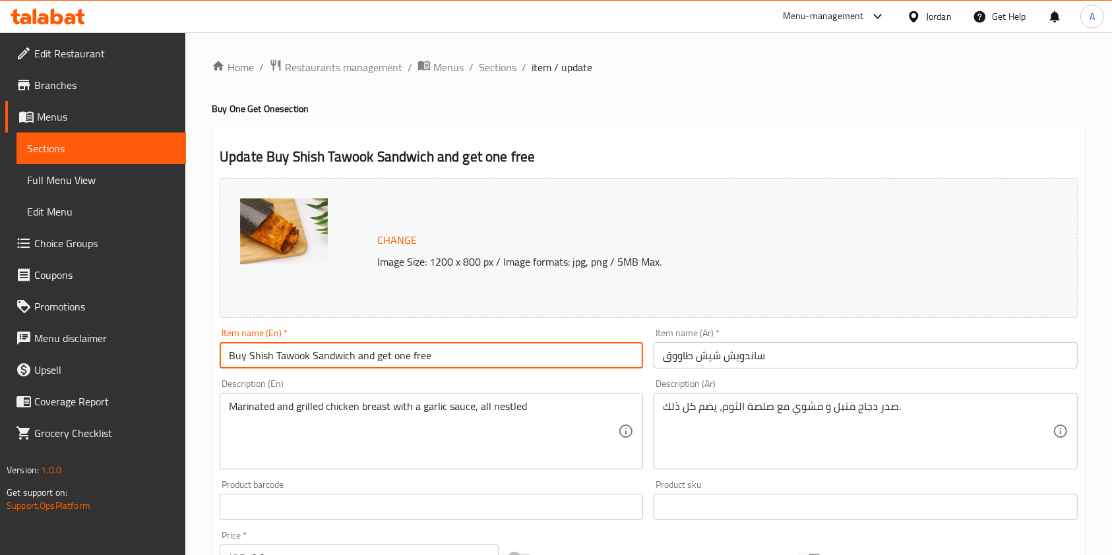
type input "Buy Shish Tawook Sandwich and get one free"
click at [666, 349] on input "ساندويش شيش طاووق" at bounding box center [865, 355] width 423 height 26
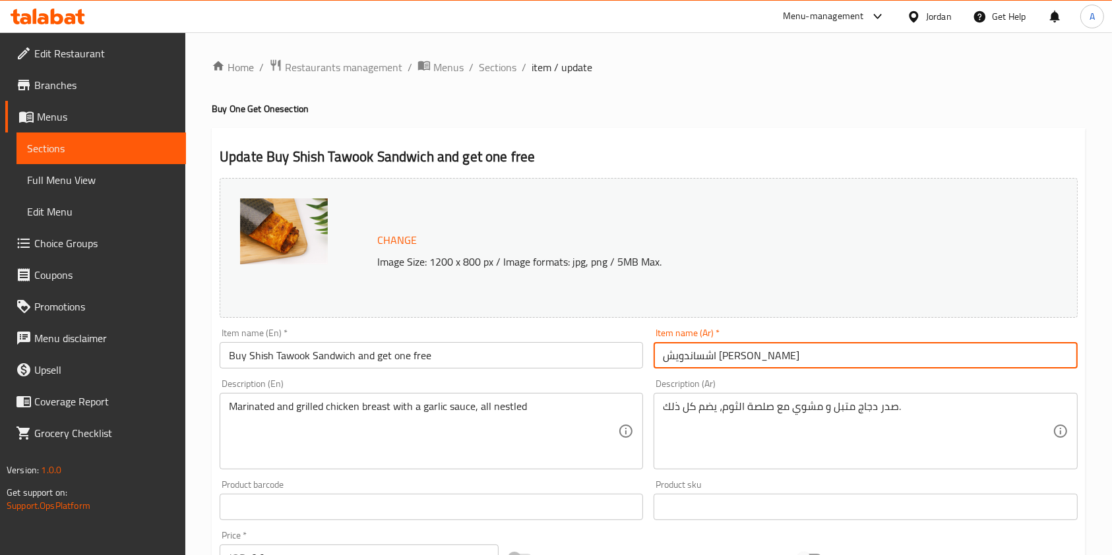
click at [666, 349] on input "اشساندويش [PERSON_NAME]" at bounding box center [865, 355] width 423 height 26
click at [836, 355] on input "اشتري ساندويش شيش طاووق" at bounding box center [865, 355] width 423 height 26
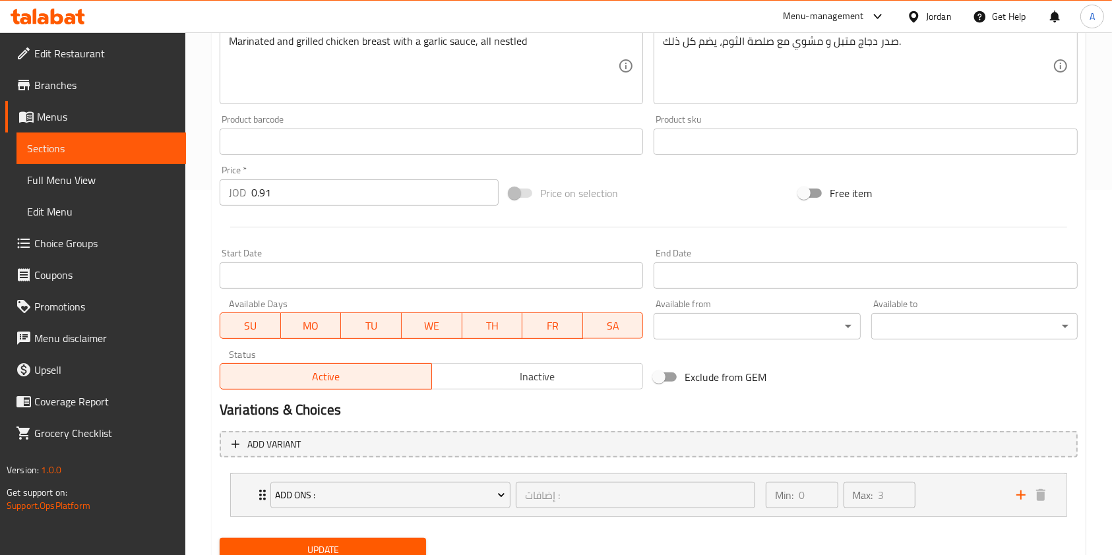
scroll to position [401, 0]
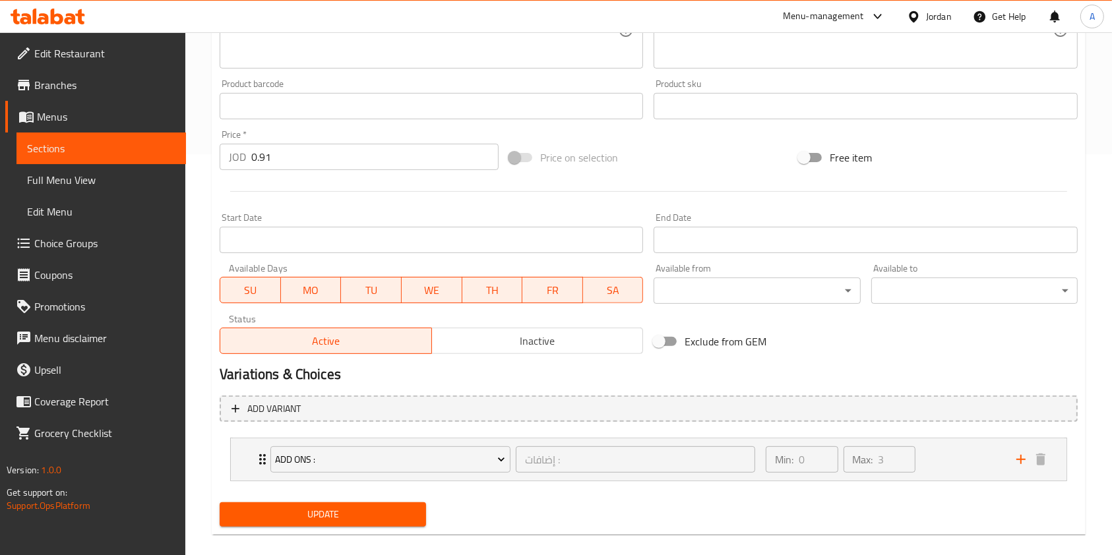
type input "اشتري ساندويش شيش طاووق واحصل على الثانية مجانا"
click at [363, 511] on span "Update" at bounding box center [322, 515] width 185 height 16
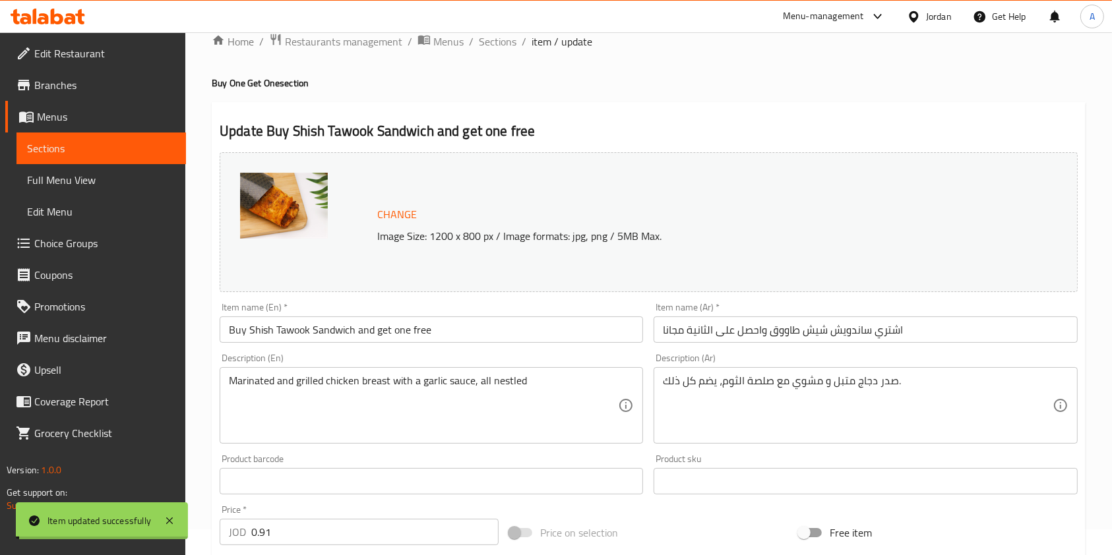
scroll to position [0, 0]
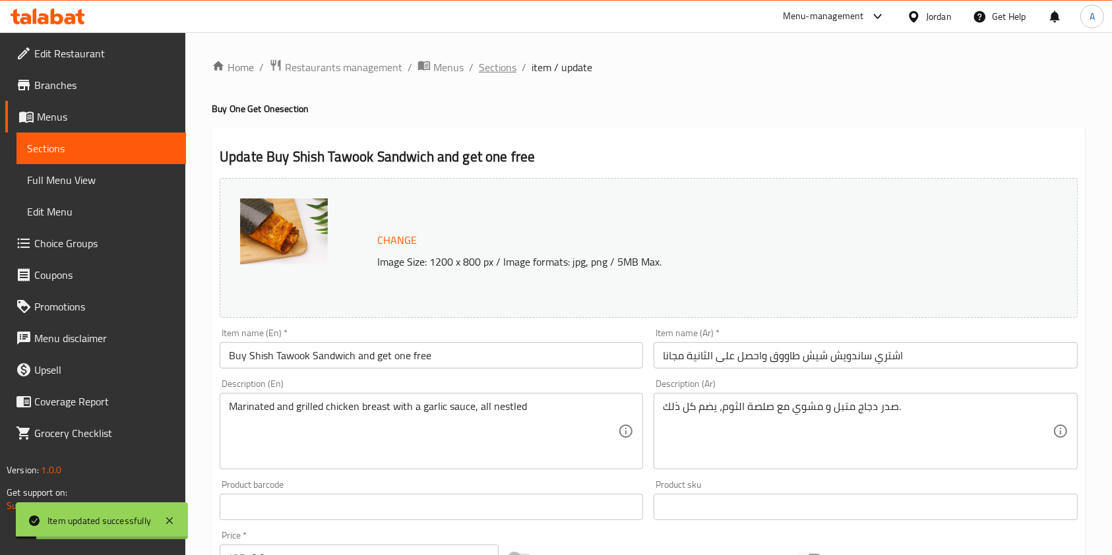
click at [497, 67] on span "Sections" at bounding box center [498, 67] width 38 height 16
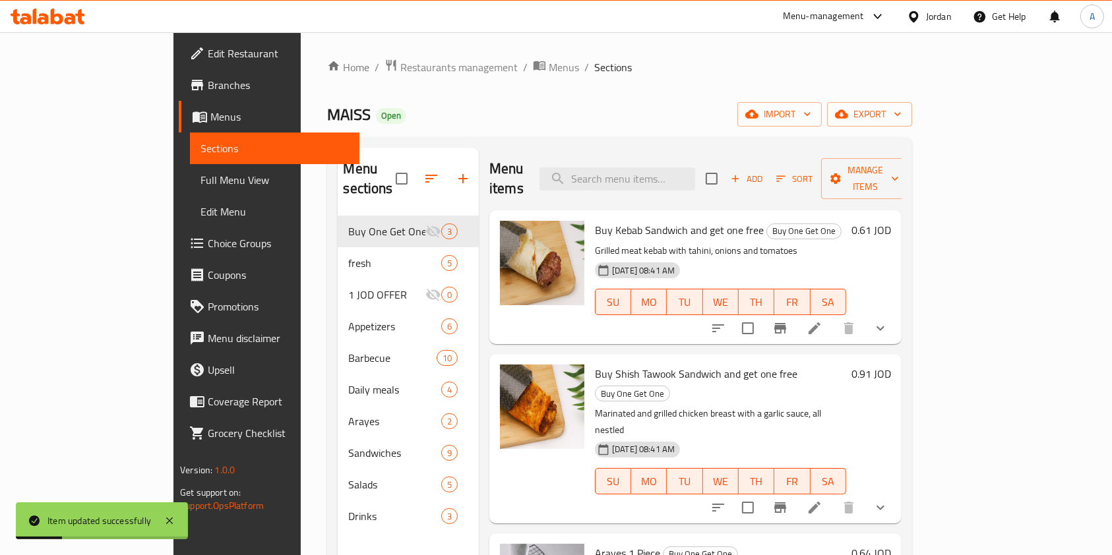
scroll to position [185, 0]
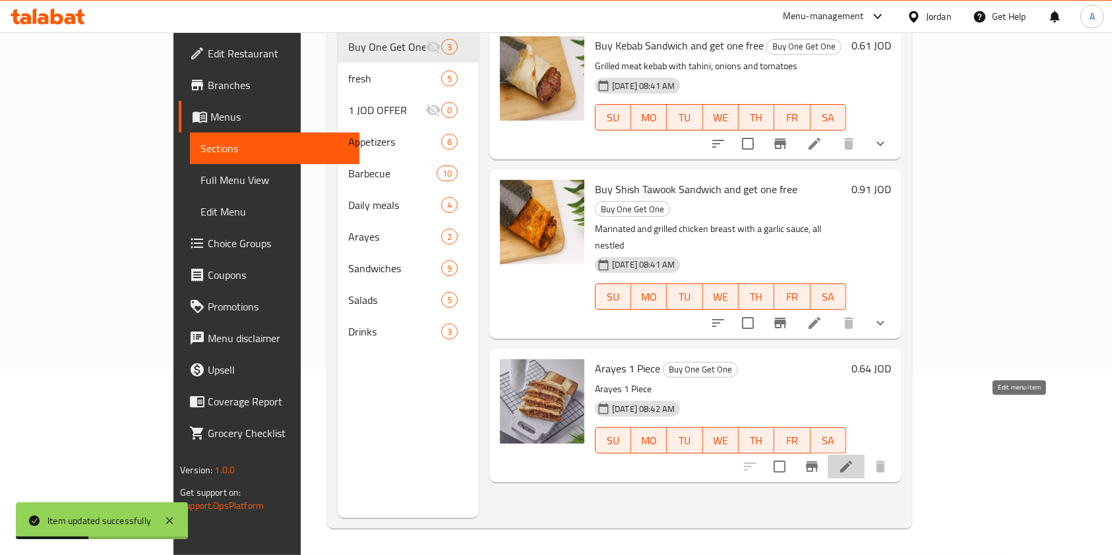
click at [852, 461] on icon at bounding box center [846, 467] width 12 height 12
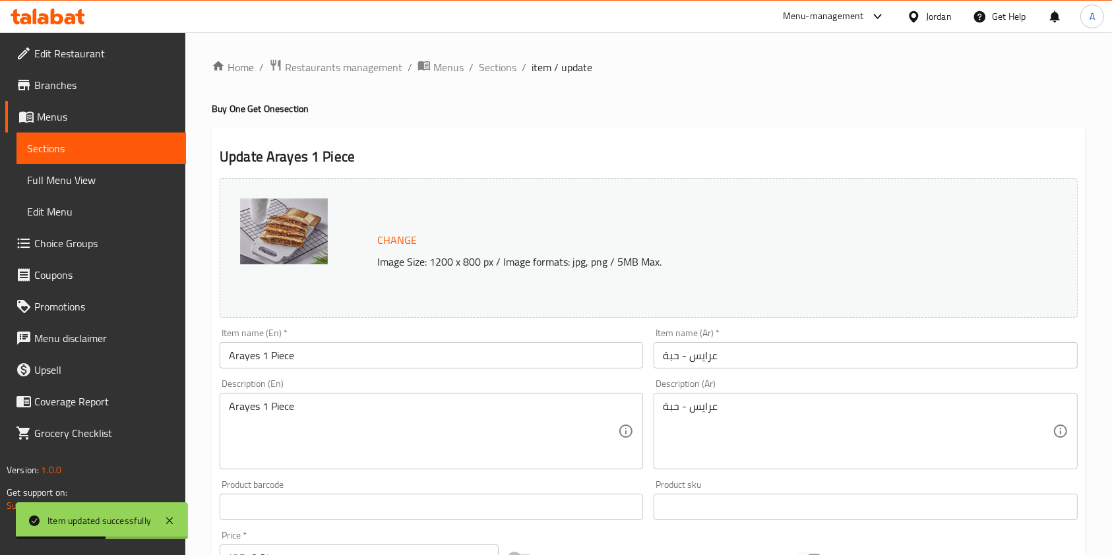
click at [504, 358] on input "Arayes 1 Piece" at bounding box center [431, 355] width 423 height 26
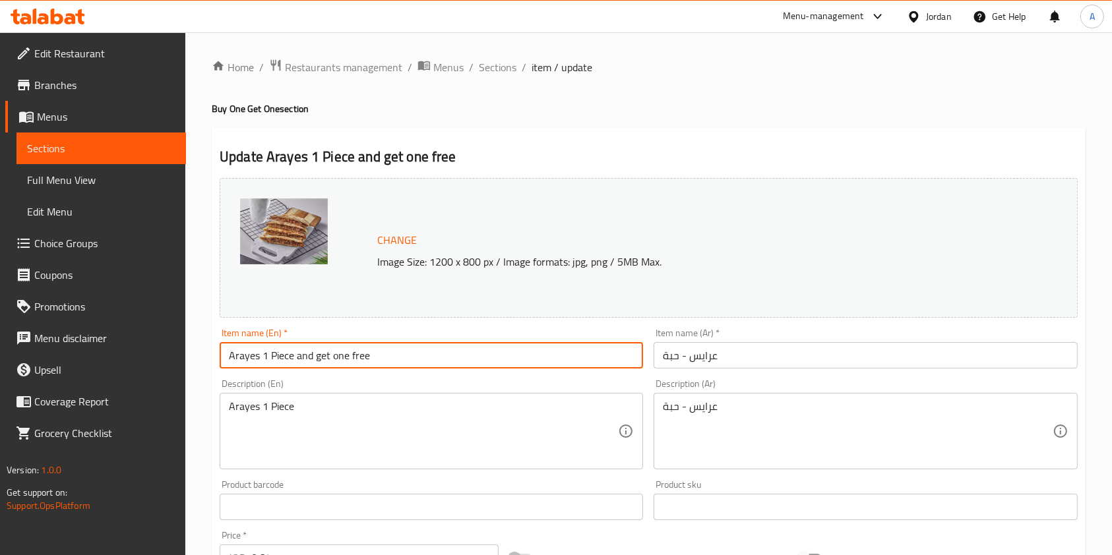
click at [222, 359] on input "Arayes 1 Piece and get one free" at bounding box center [431, 355] width 423 height 26
type input "Buy Arayes 1 Piece and get one free"
click at [662, 355] on input "عرايس - حبة" at bounding box center [865, 355] width 423 height 26
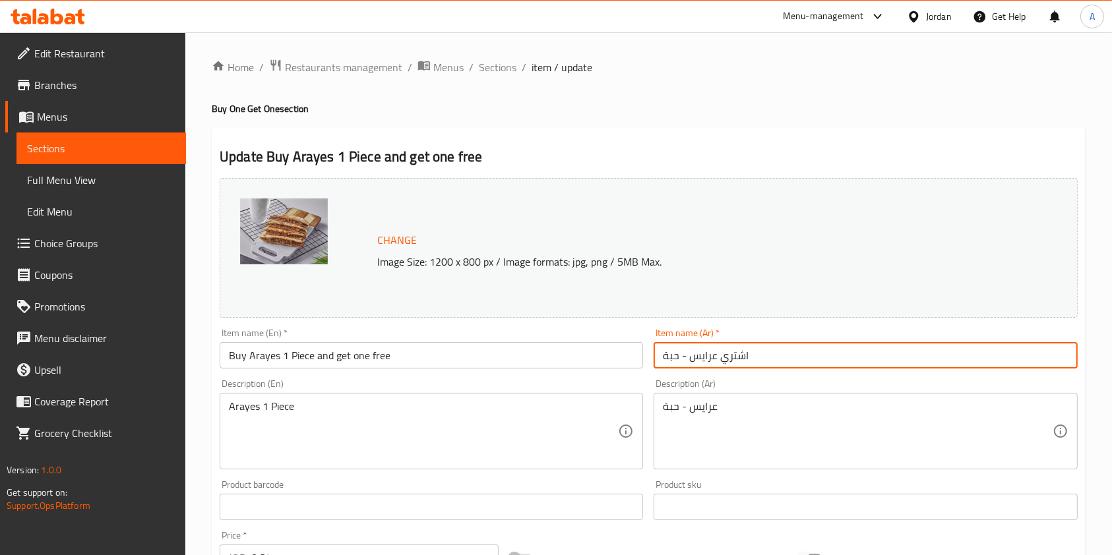
click at [811, 357] on input "اشتري عرايس - حبة" at bounding box center [865, 355] width 423 height 26
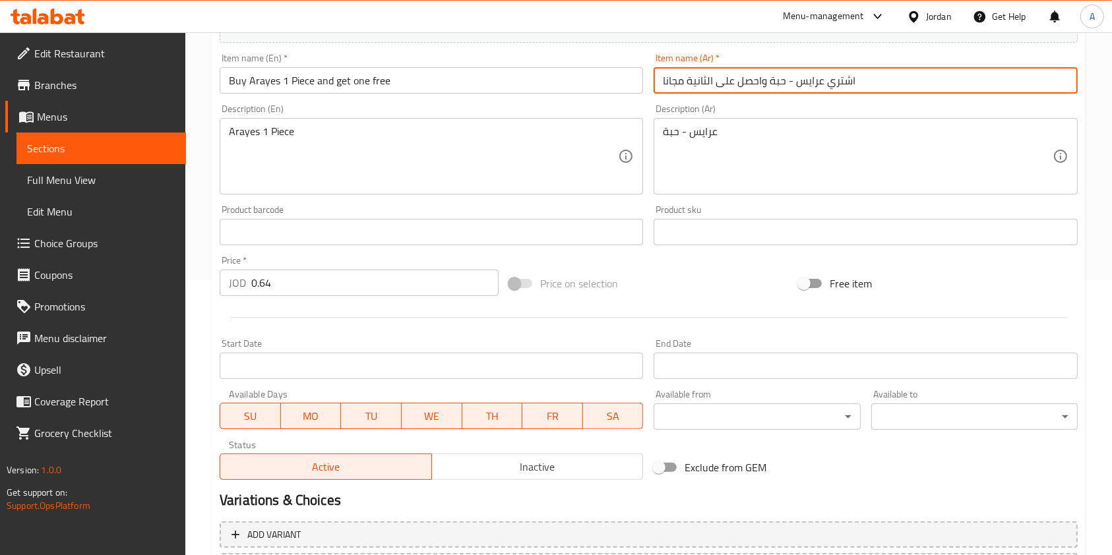
scroll to position [396, 0]
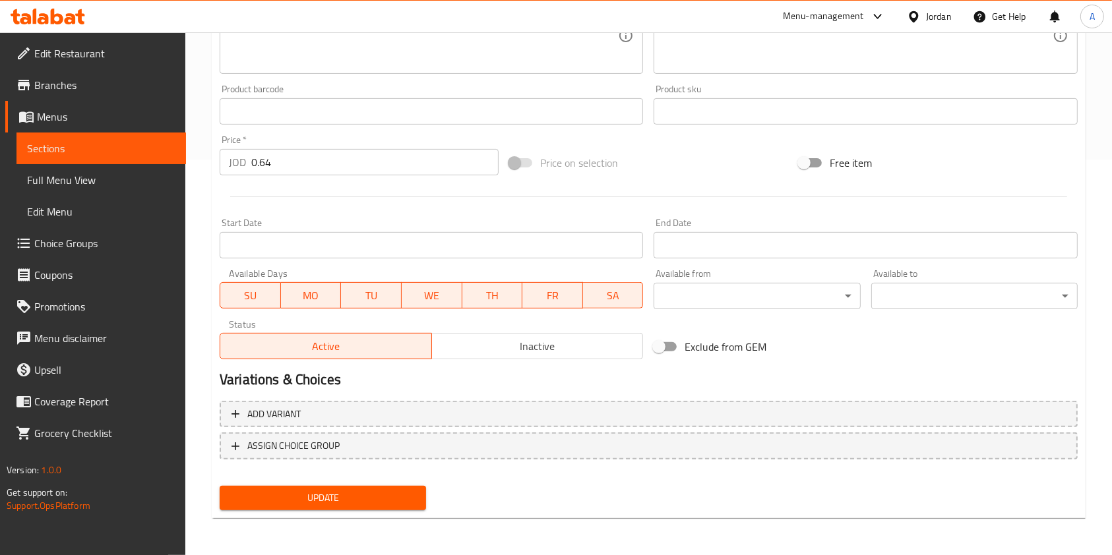
type input "اشتري عرايس - حبة واحصل على الثانية مجانا"
click at [338, 499] on span "Update" at bounding box center [322, 498] width 185 height 16
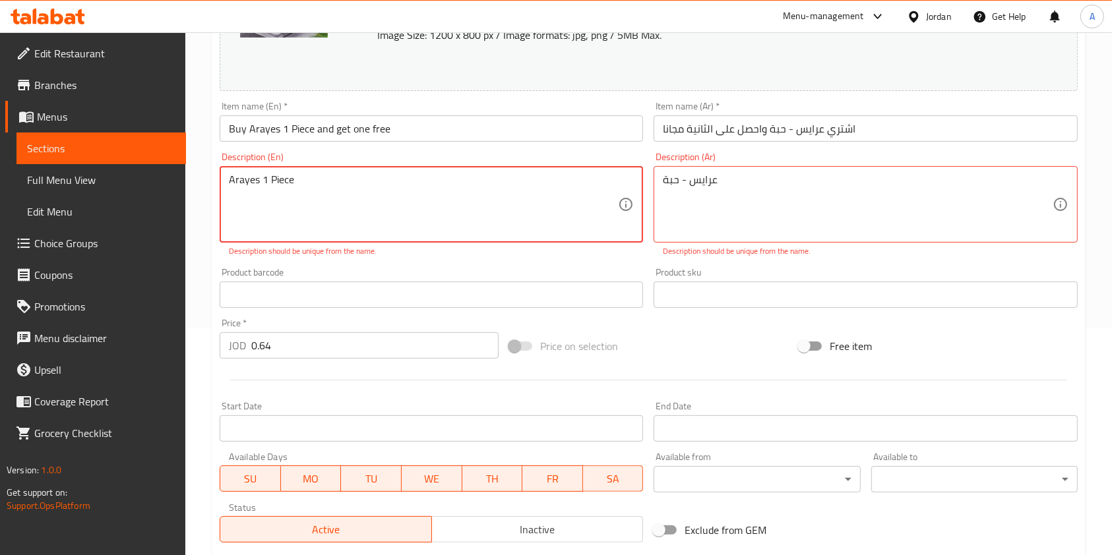
scroll to position [223, 0]
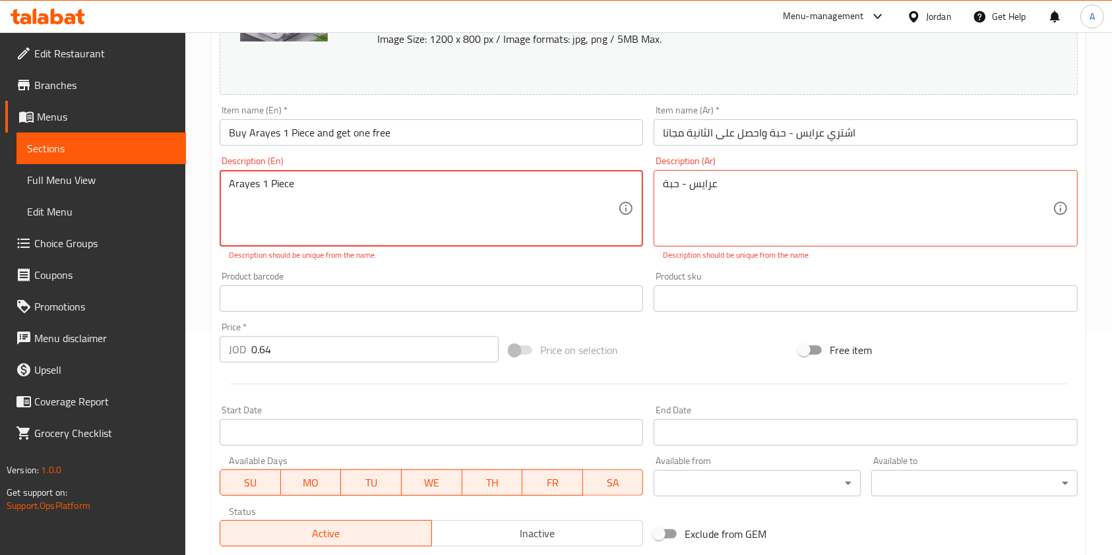
click at [409, 220] on textarea "Arayes 1 Piece" at bounding box center [423, 208] width 389 height 63
click at [408, 268] on div "Product barcode Product barcode" at bounding box center [431, 291] width 434 height 51
click at [672, 342] on div "Price on selection" at bounding box center [649, 350] width 290 height 36
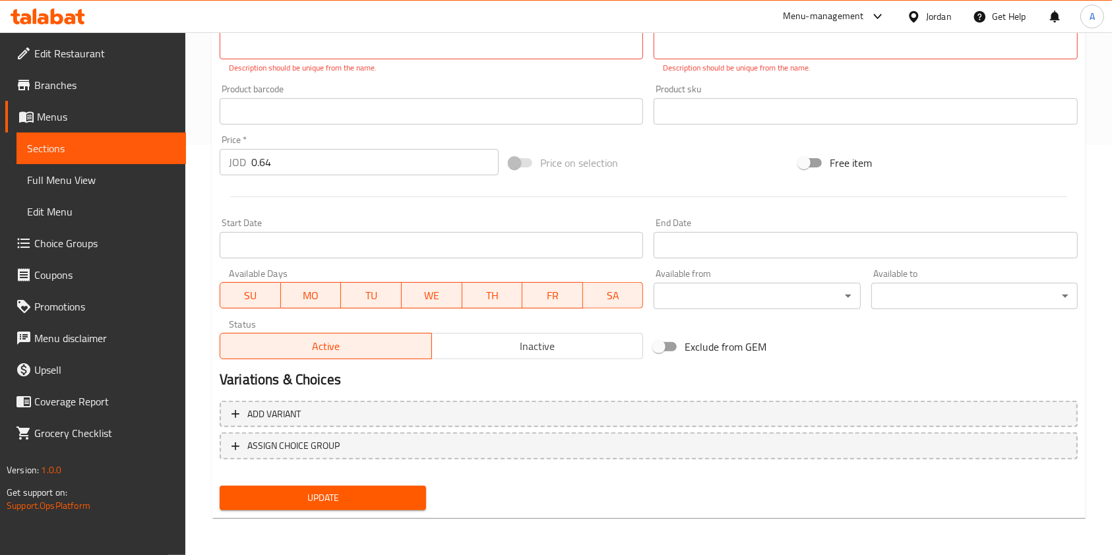
click at [339, 505] on span "Update" at bounding box center [322, 498] width 185 height 16
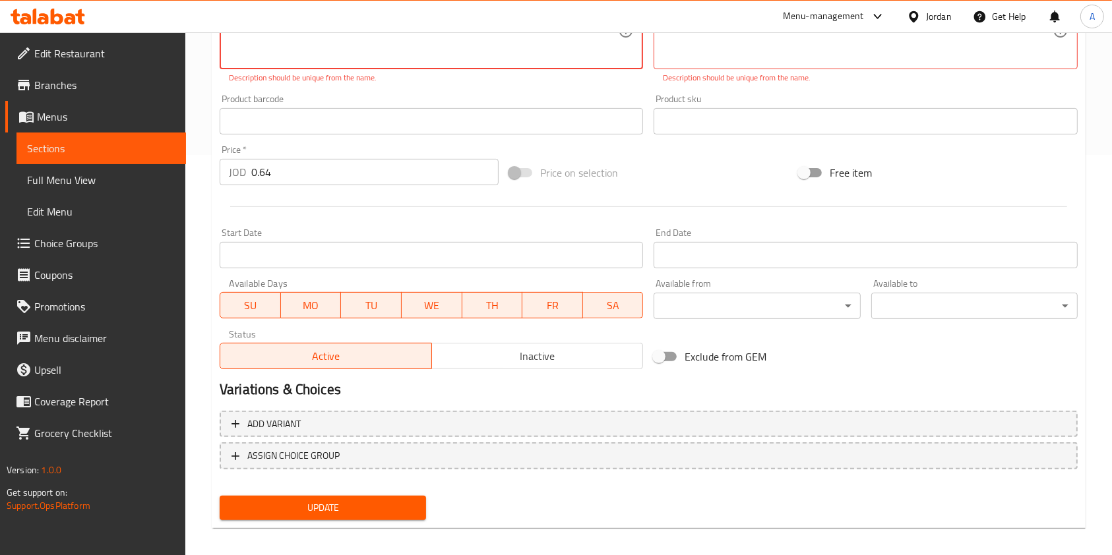
scroll to position [215, 0]
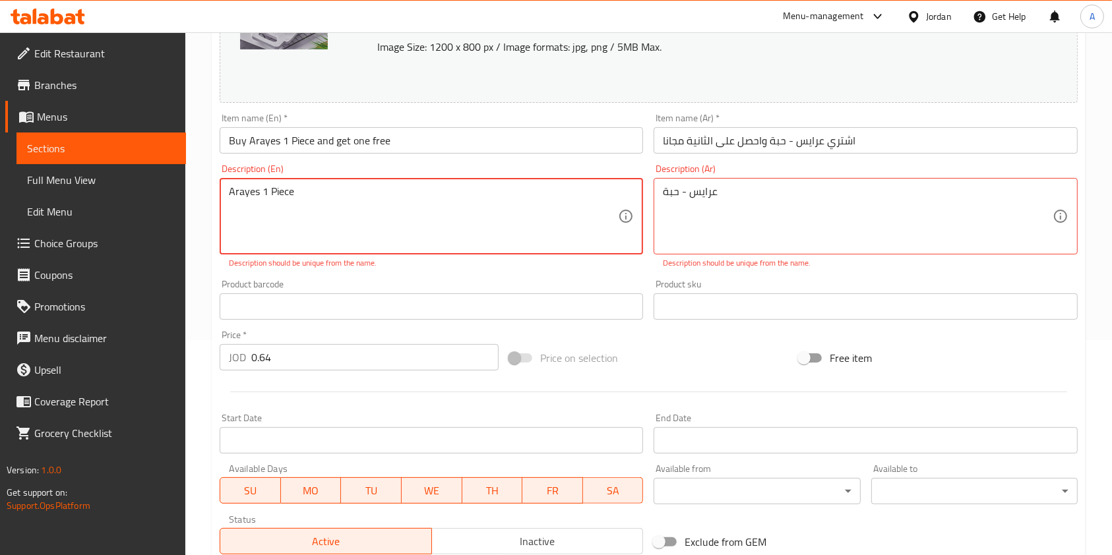
click at [452, 219] on textarea "Arayes 1 Piece" at bounding box center [423, 216] width 389 height 63
type textarea "×"
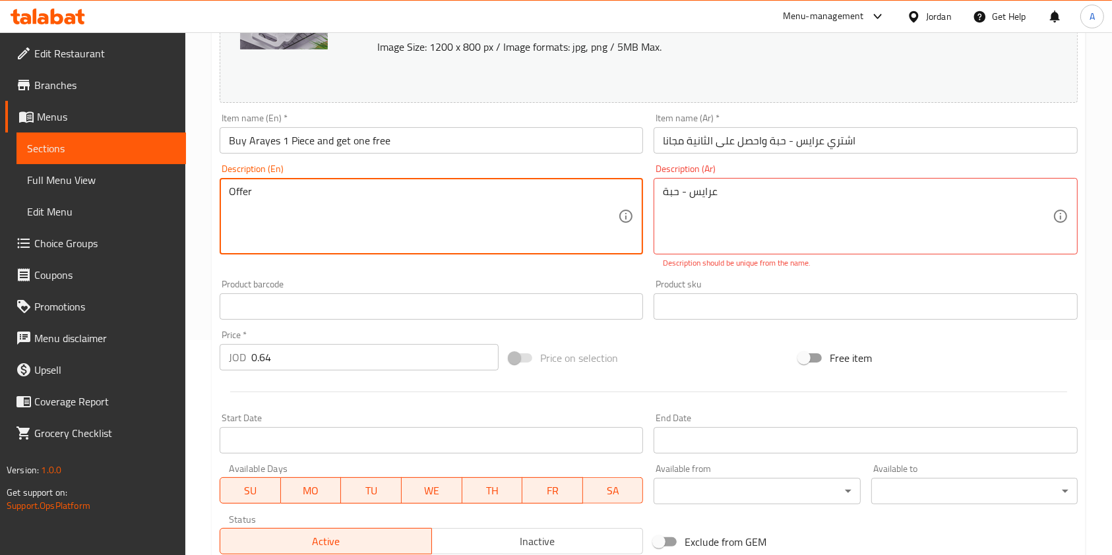
type textarea "Offer"
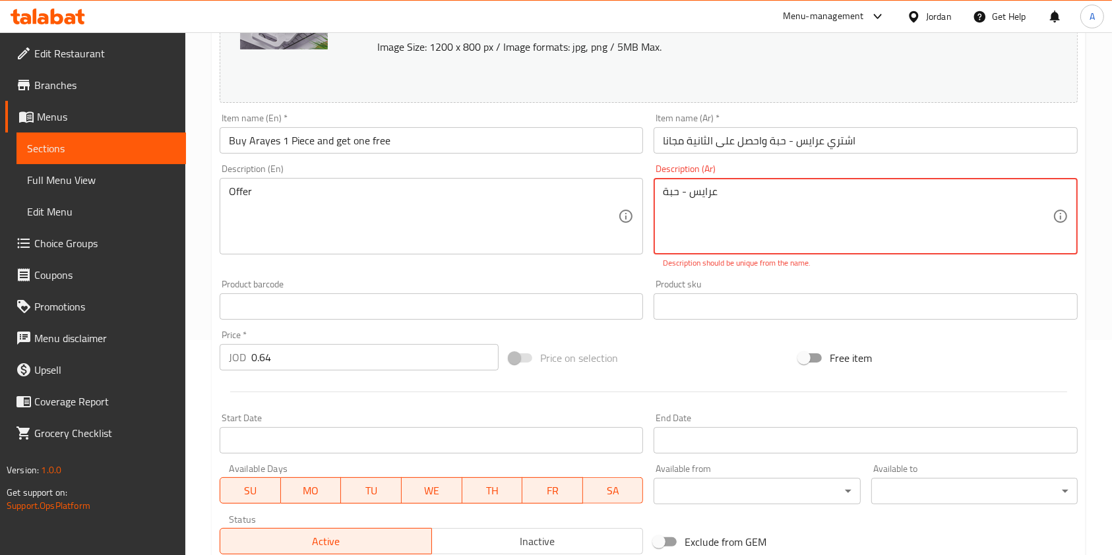
click at [762, 204] on textarea "عرايس - حبة" at bounding box center [857, 216] width 389 height 63
type textarea "ع"
type textarea "u"
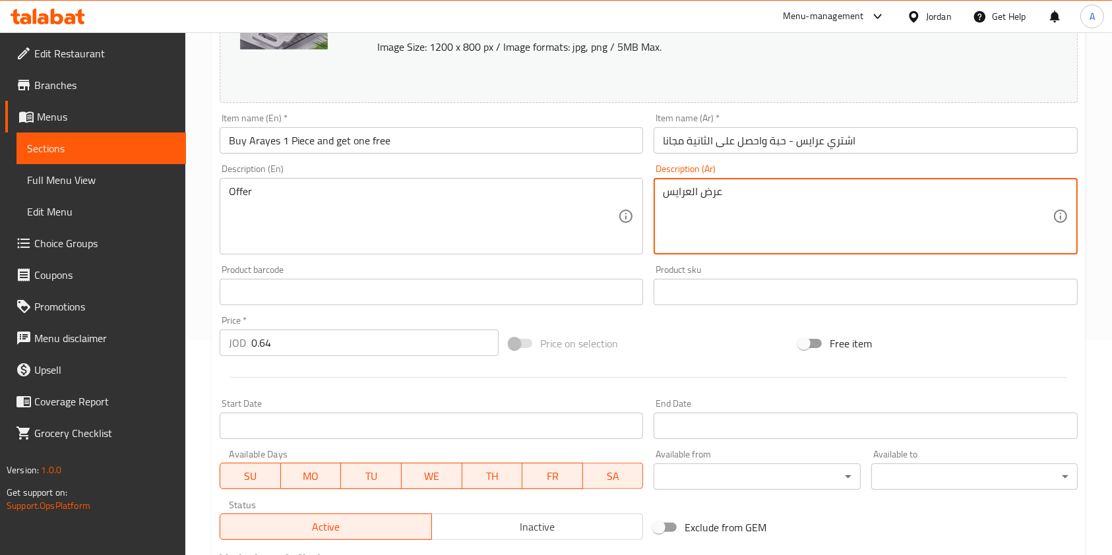
type textarea "عرض العرايس"
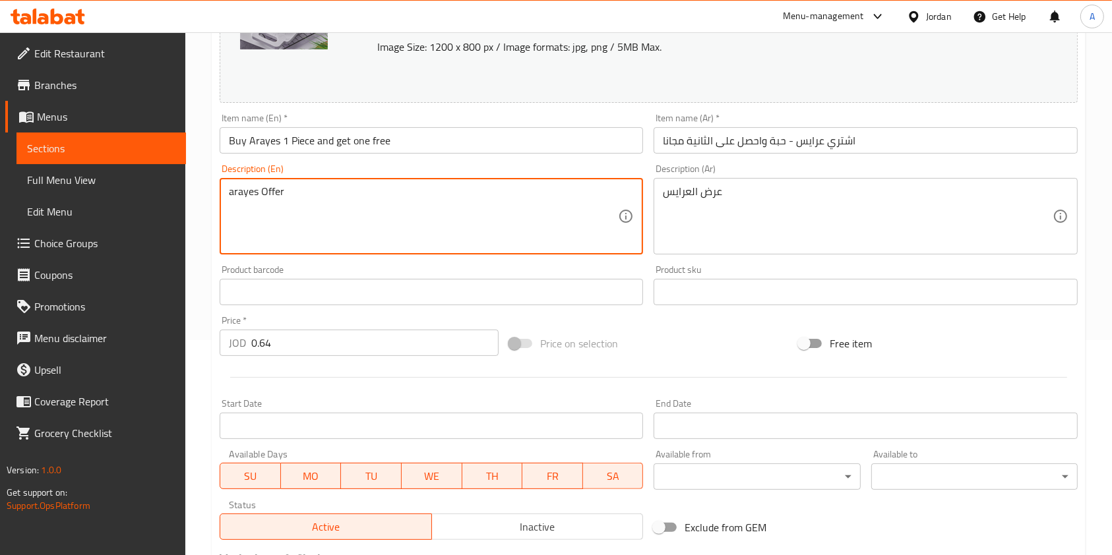
scroll to position [396, 0]
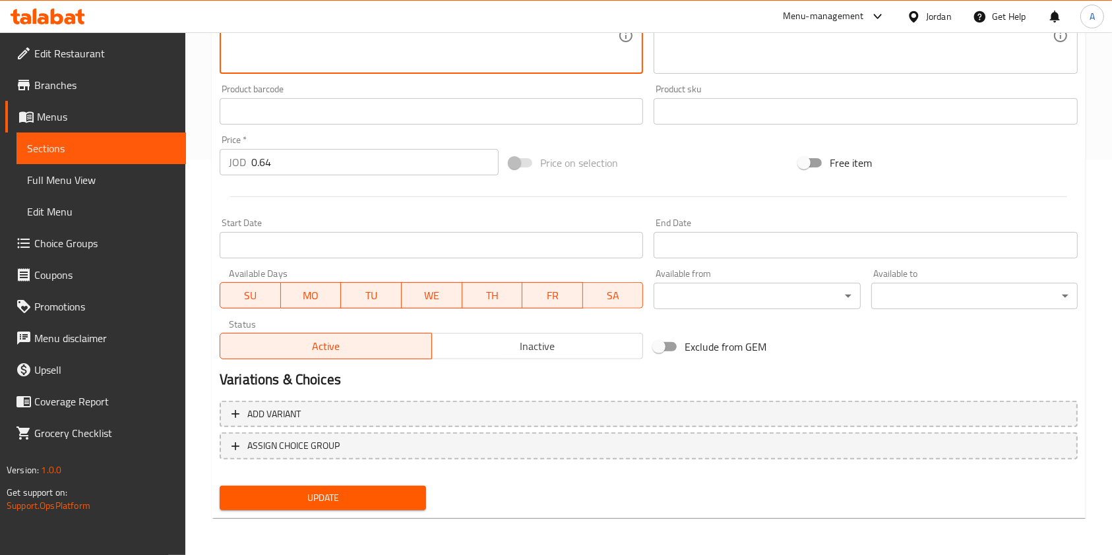
type textarea "arayes Offer"
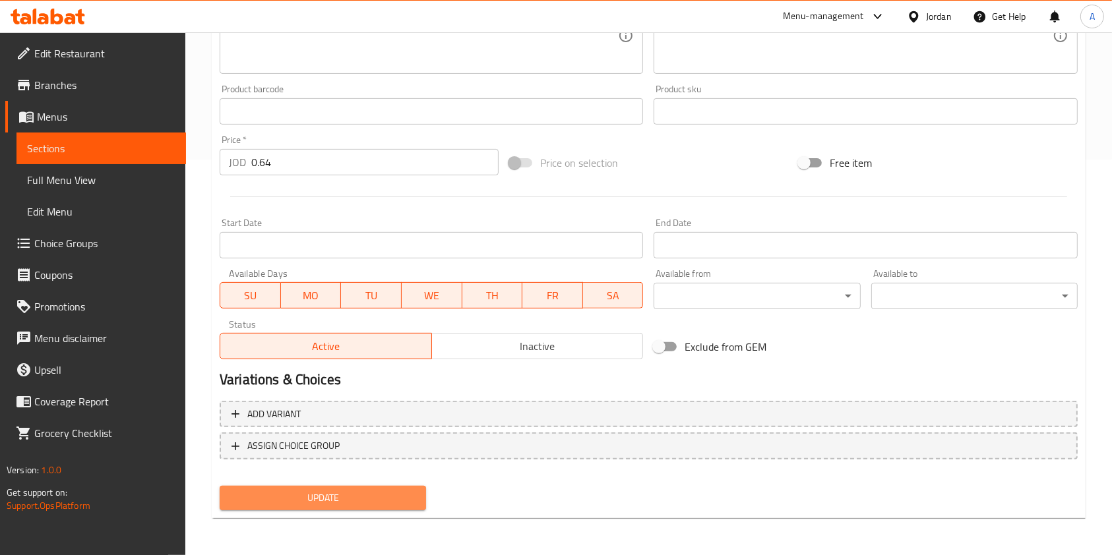
click at [336, 501] on span "Update" at bounding box center [322, 498] width 185 height 16
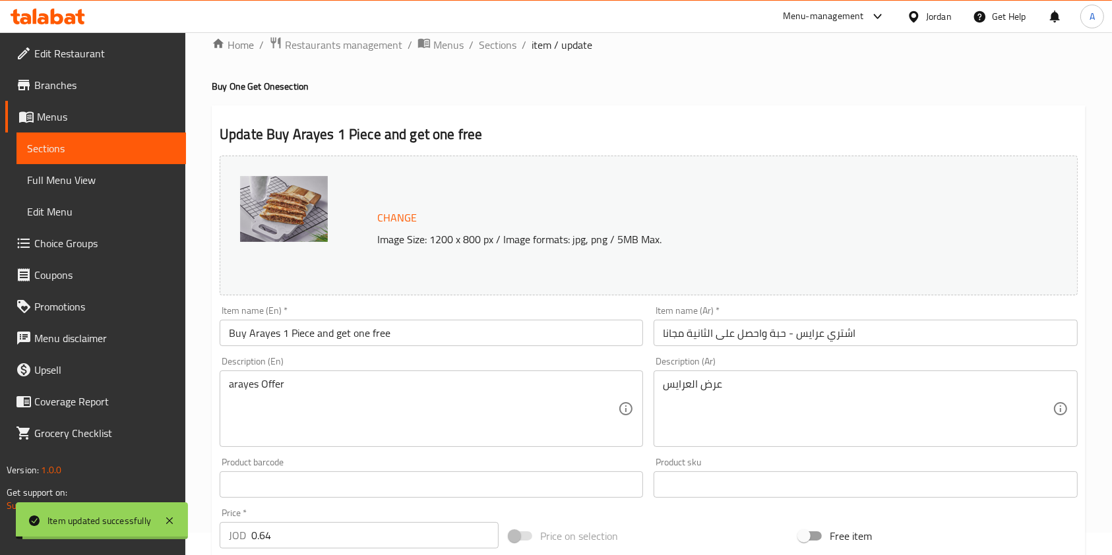
scroll to position [0, 0]
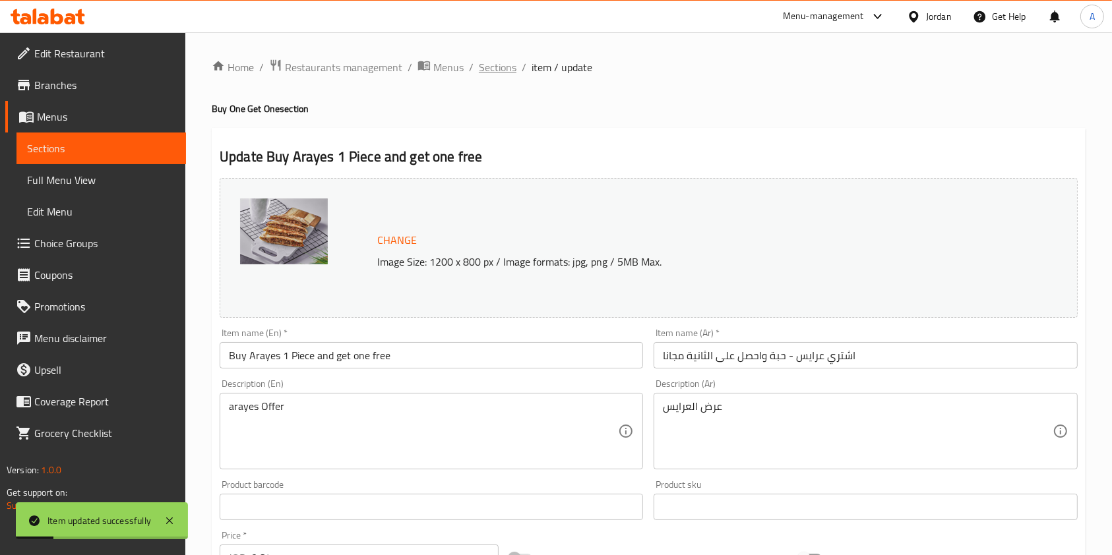
click at [505, 67] on span "Sections" at bounding box center [498, 67] width 38 height 16
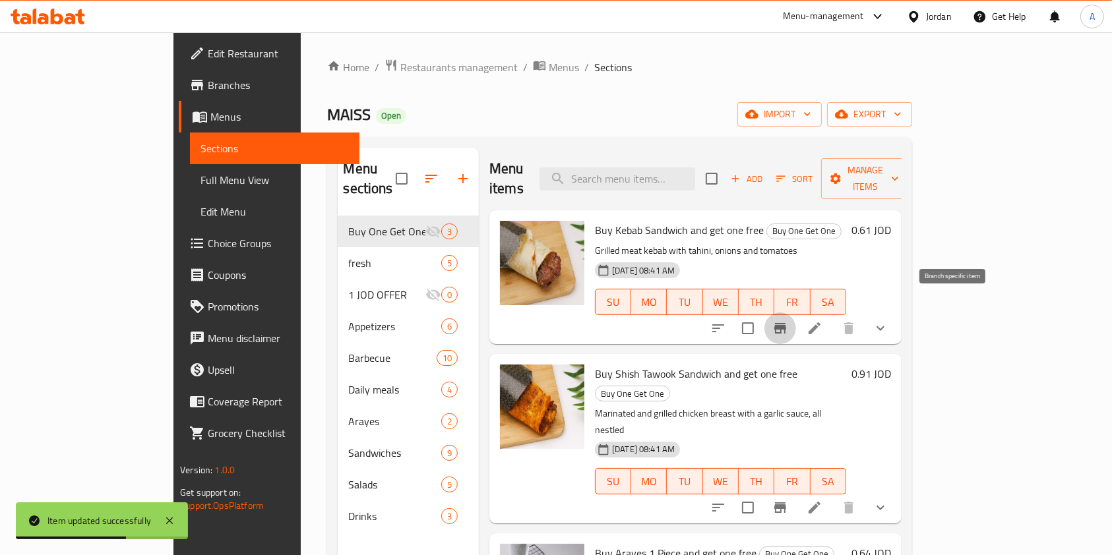
click at [786, 323] on icon "Branch-specific-item" at bounding box center [780, 328] width 12 height 11
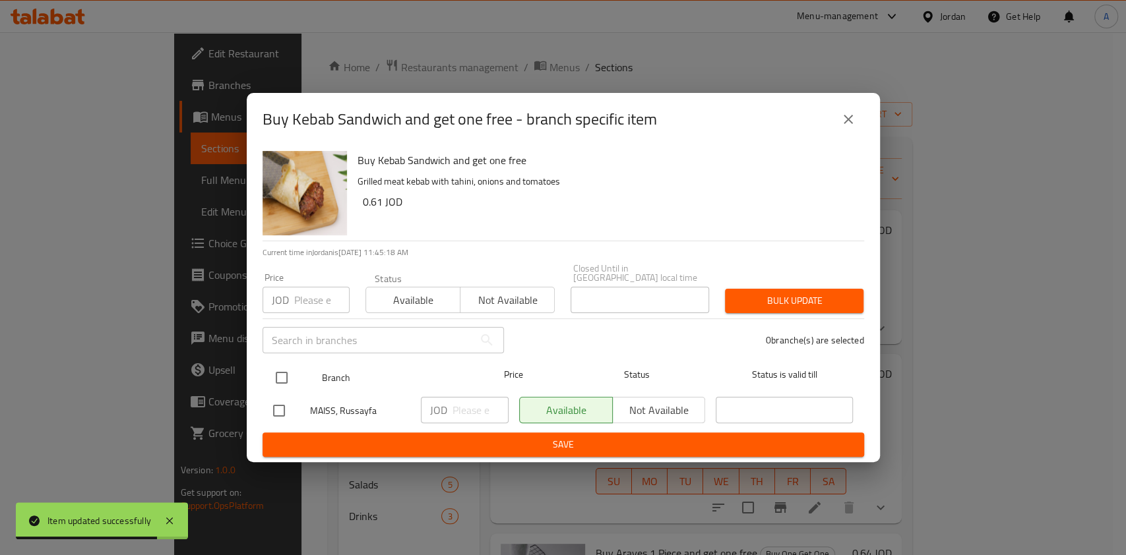
click at [280, 368] on input "checkbox" at bounding box center [282, 378] width 28 height 28
checkbox input "true"
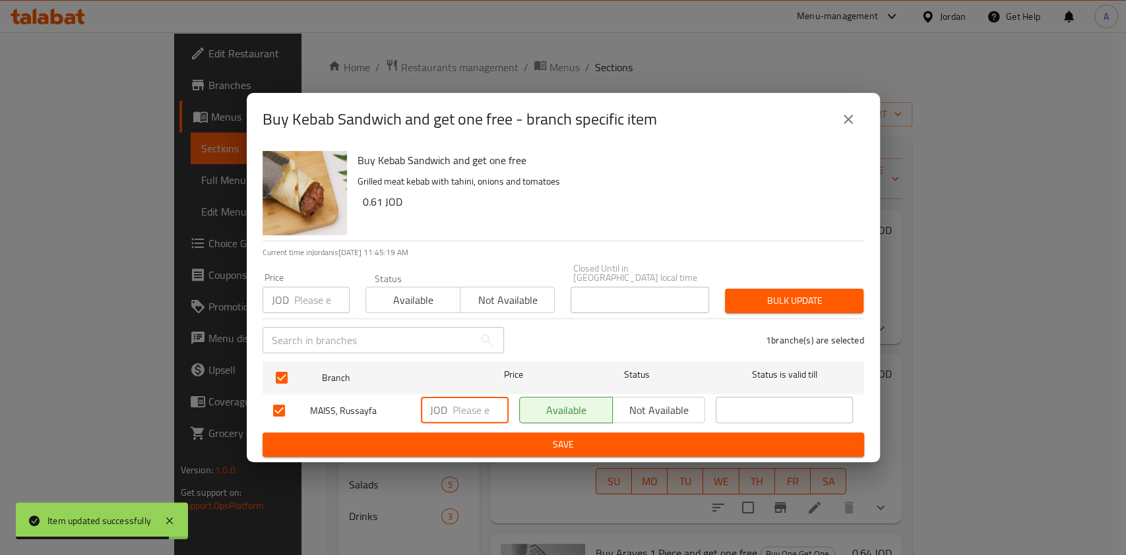
click at [458, 409] on input "number" at bounding box center [480, 410] width 56 height 26
type input "1.3"
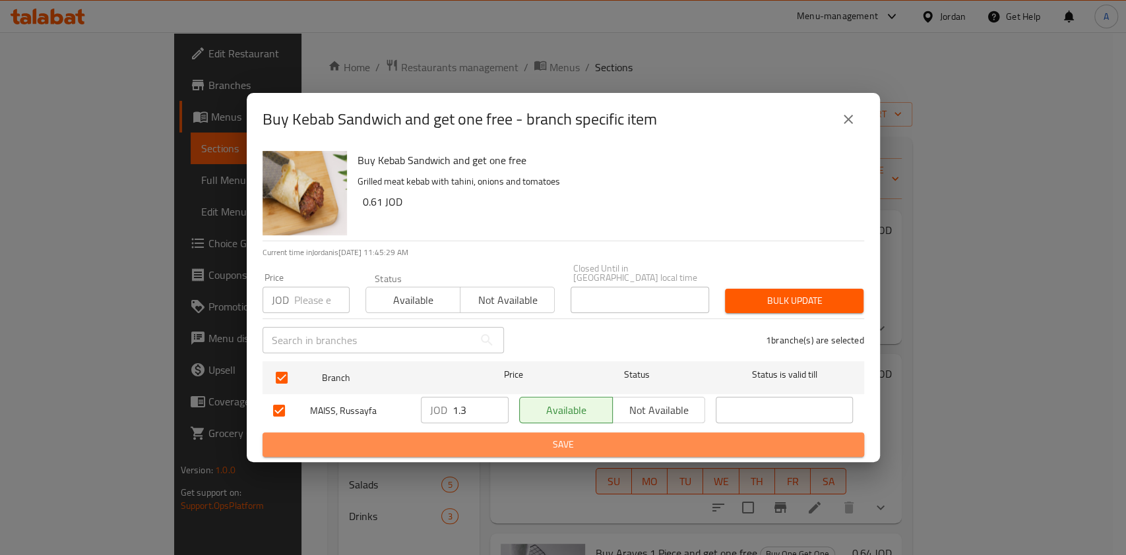
click at [554, 437] on span "Save" at bounding box center [563, 445] width 580 height 16
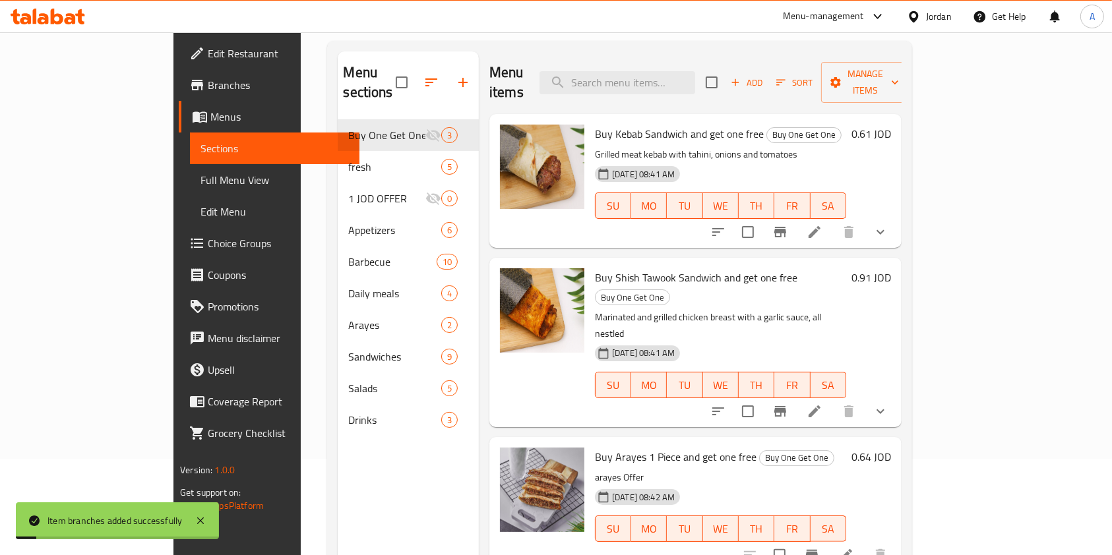
scroll to position [98, 0]
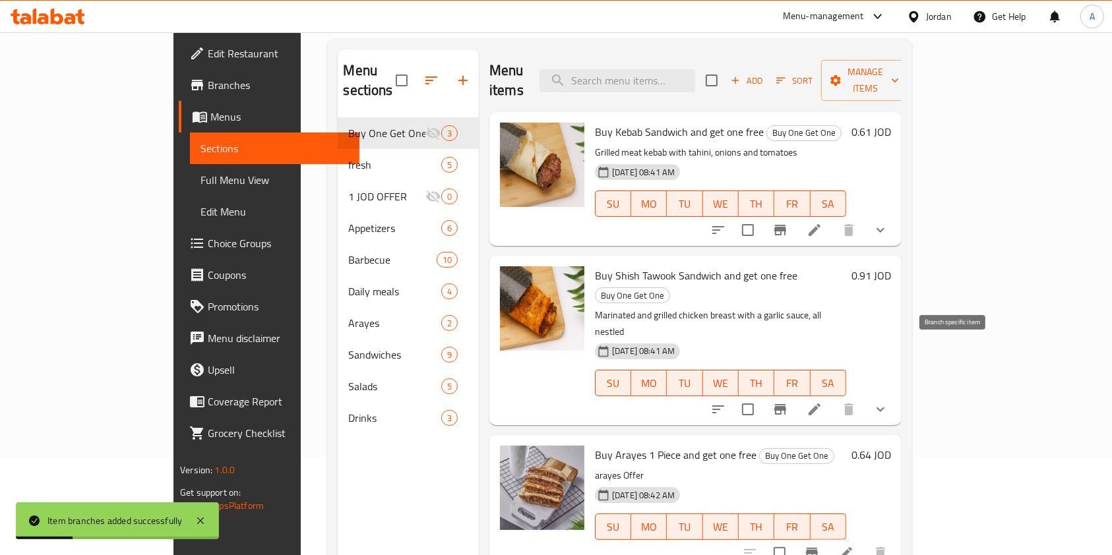
click at [788, 402] on icon "Branch-specific-item" at bounding box center [780, 410] width 16 height 16
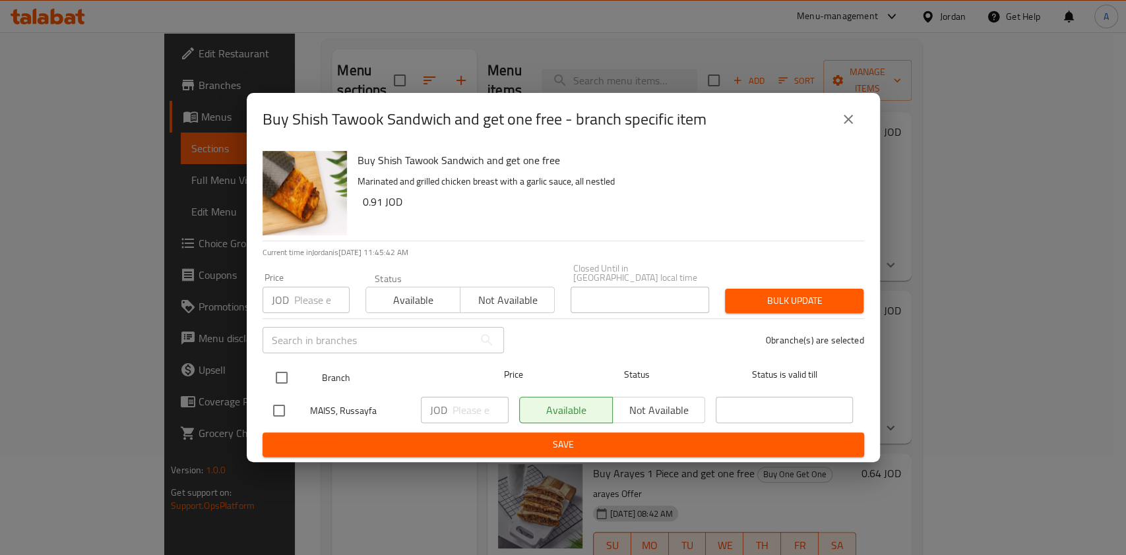
click at [275, 372] on input "checkbox" at bounding box center [282, 378] width 28 height 28
checkbox input "true"
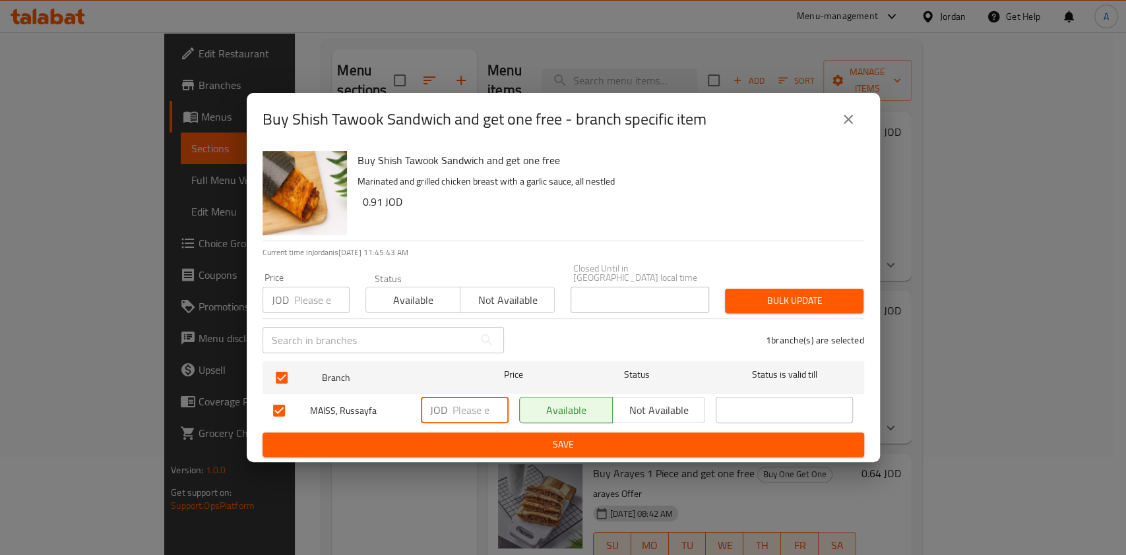
click at [460, 404] on input "number" at bounding box center [480, 410] width 56 height 26
type input "1.82"
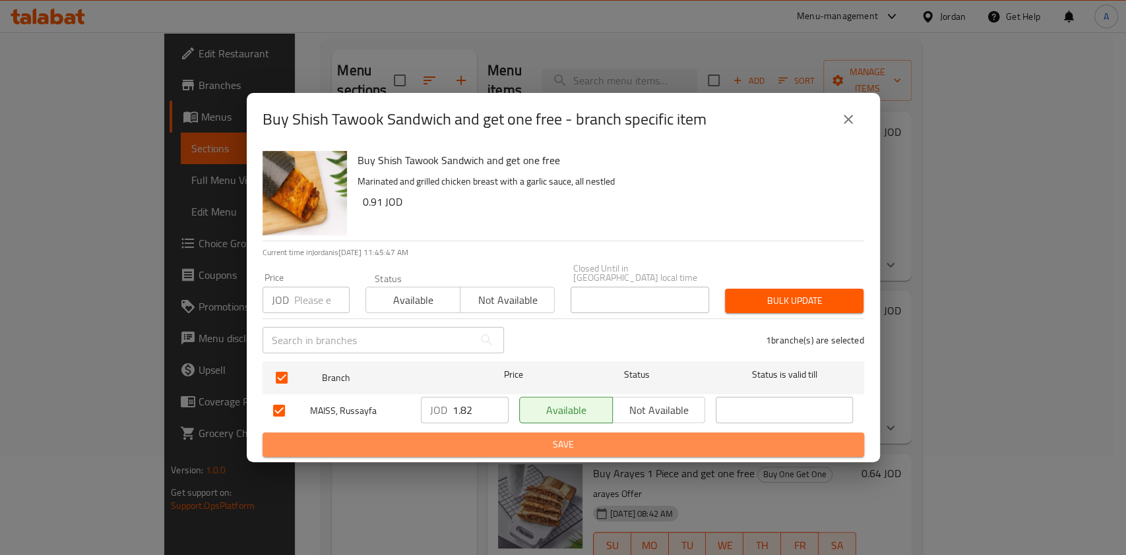
click at [644, 437] on span "Save" at bounding box center [563, 445] width 580 height 16
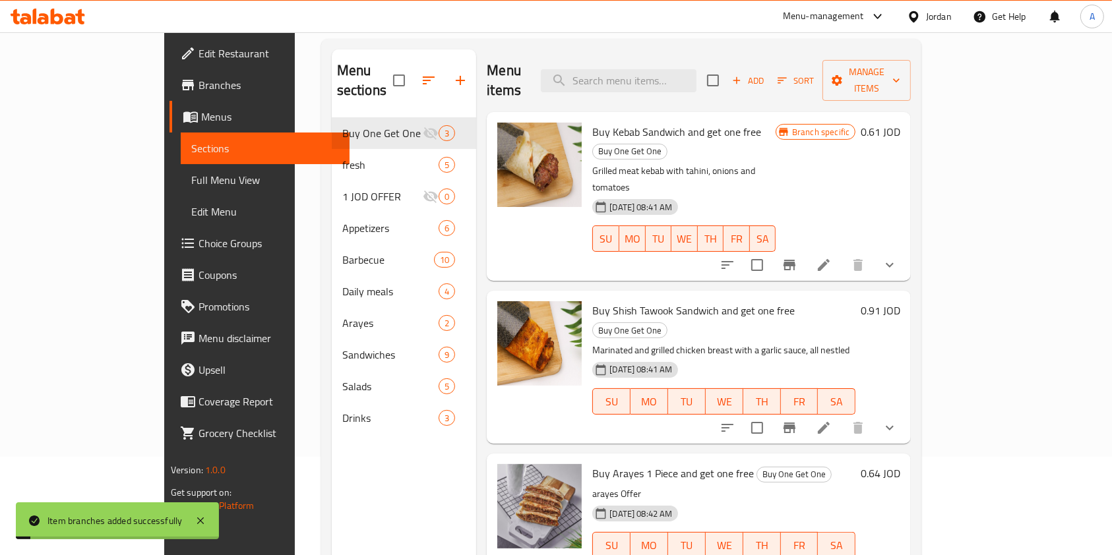
scroll to position [169, 0]
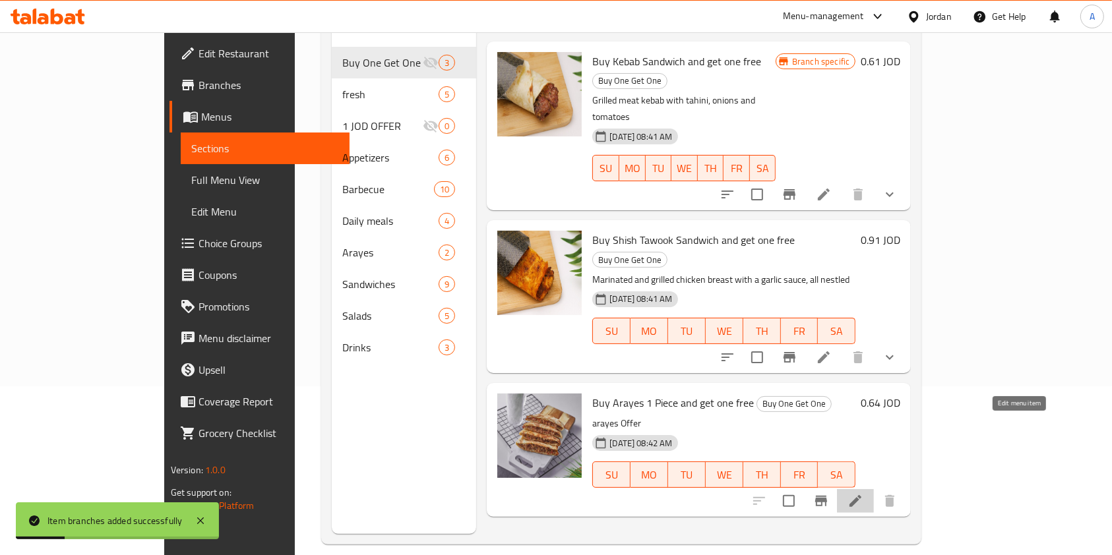
click at [863, 493] on icon at bounding box center [856, 501] width 16 height 16
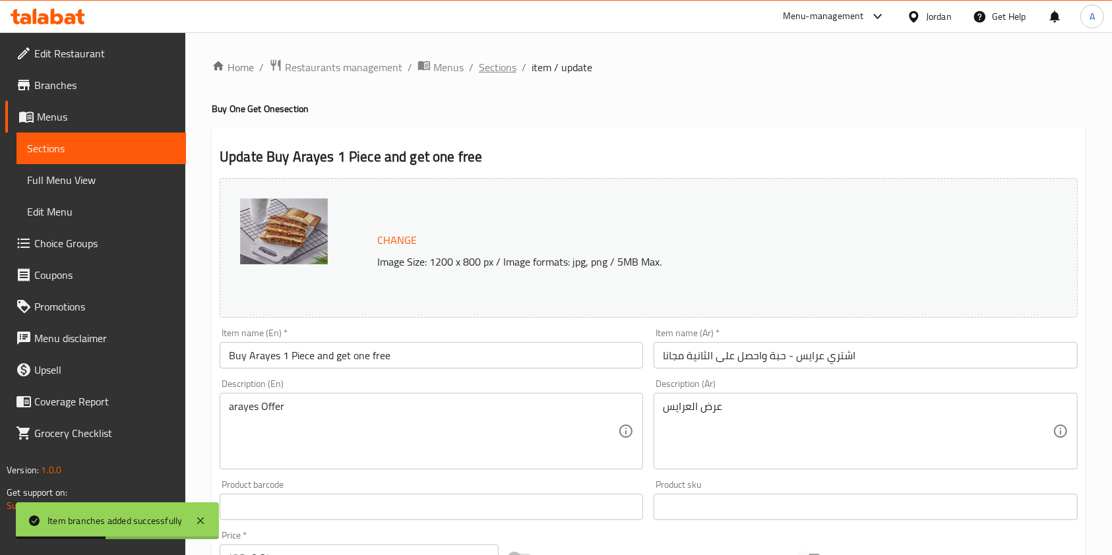
click at [491, 75] on span "Sections" at bounding box center [498, 67] width 38 height 16
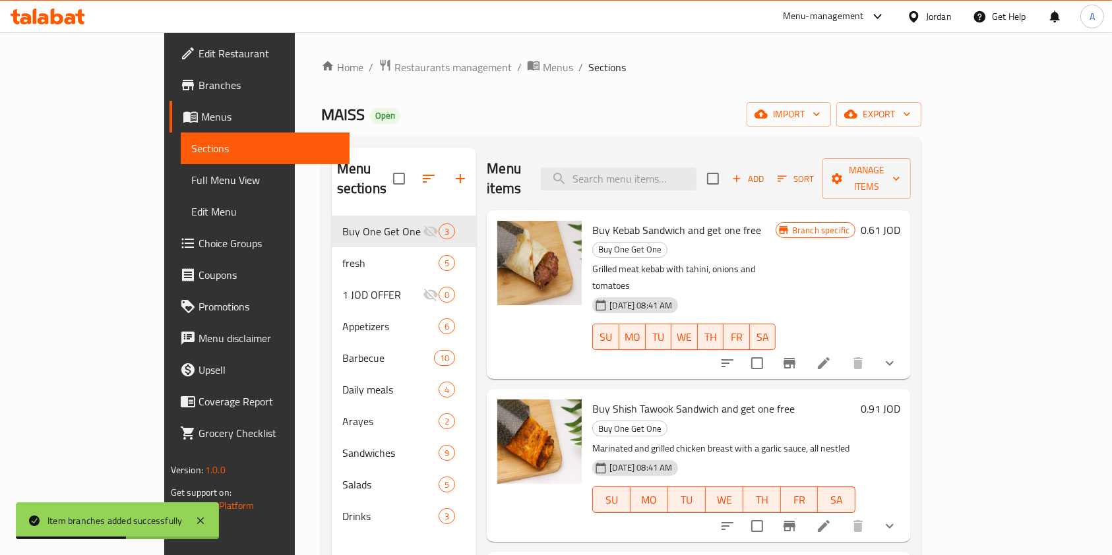
scroll to position [185, 0]
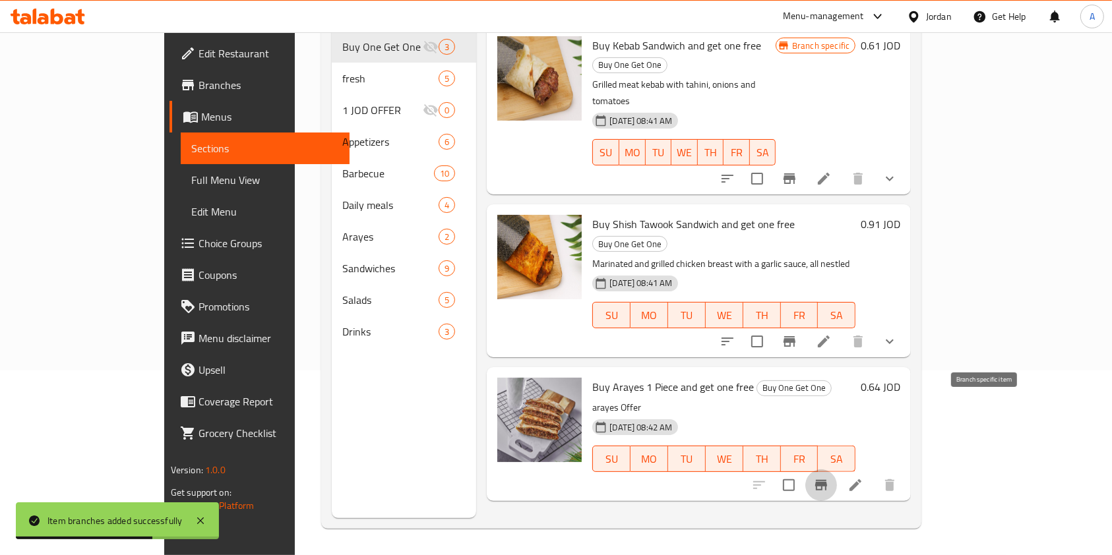
click at [827, 480] on icon "Branch-specific-item" at bounding box center [821, 485] width 12 height 11
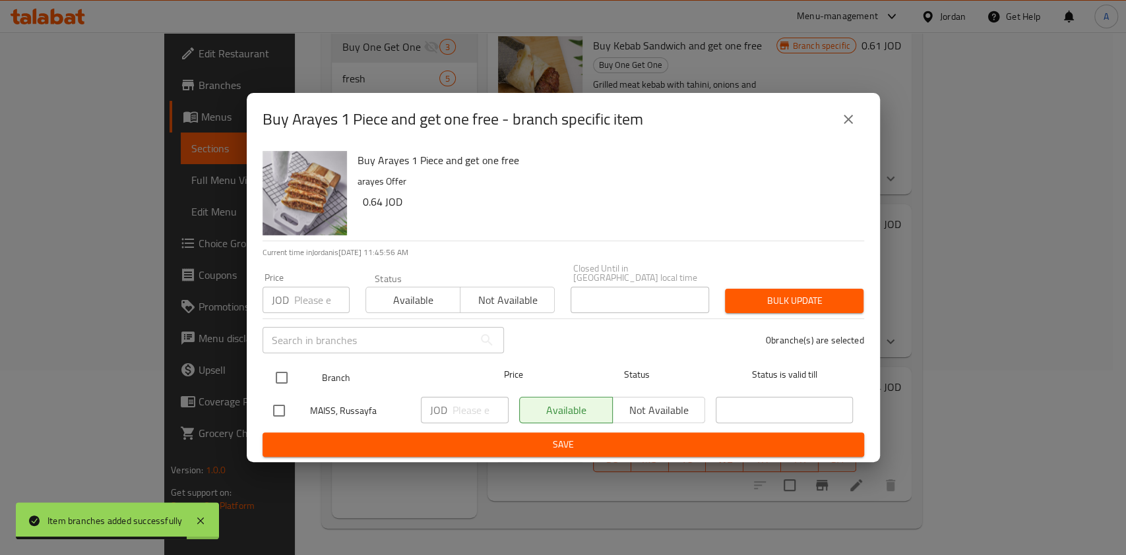
drag, startPoint x: 280, startPoint y: 371, endPoint x: 344, endPoint y: 383, distance: 65.7
click at [281, 372] on input "checkbox" at bounding box center [282, 378] width 28 height 28
checkbox input "true"
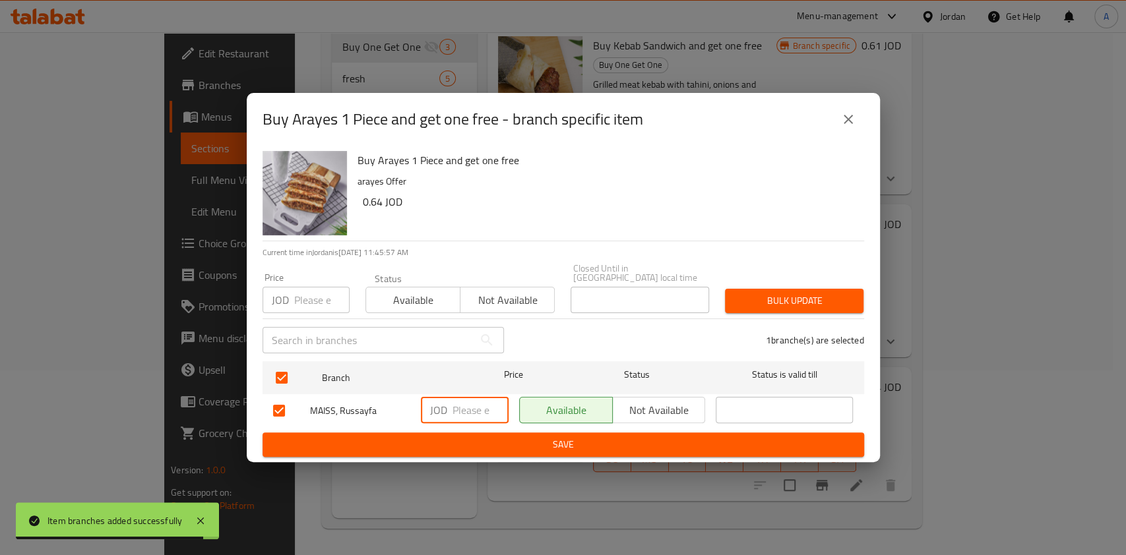
click at [483, 408] on input "number" at bounding box center [480, 410] width 56 height 26
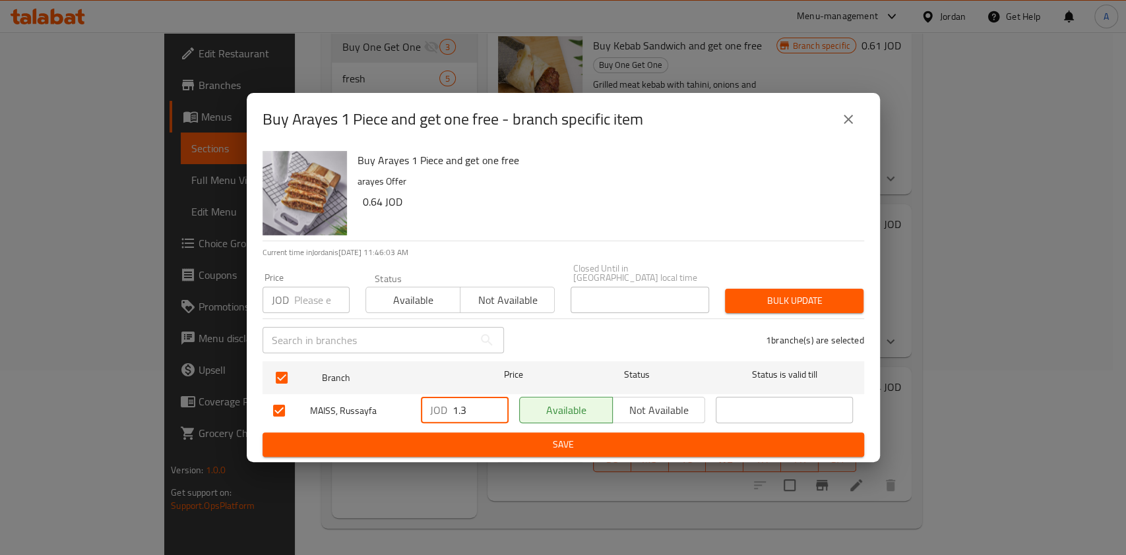
type input "1.3"
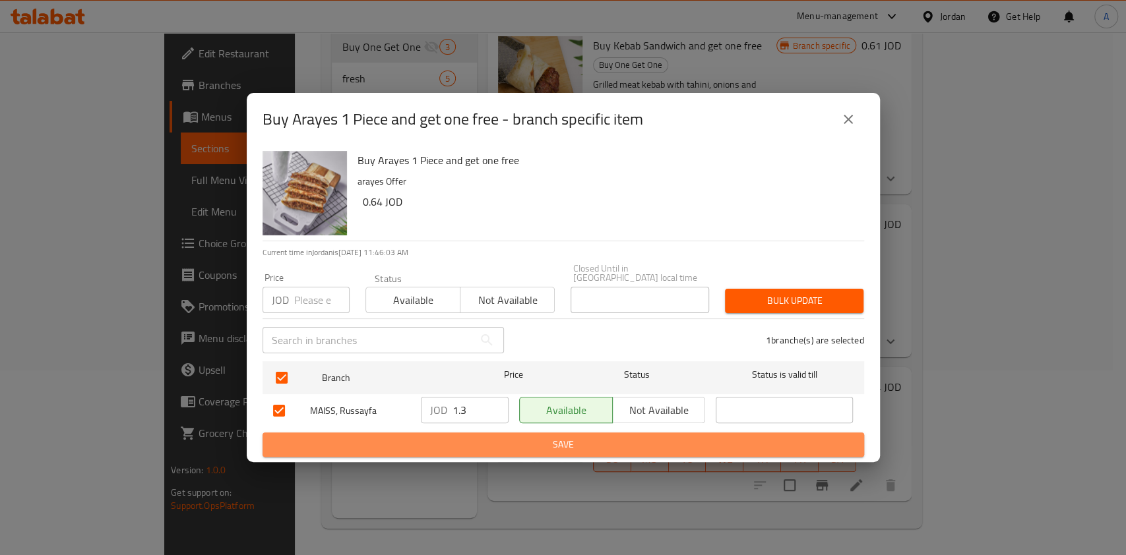
click at [538, 437] on span "Save" at bounding box center [563, 445] width 580 height 16
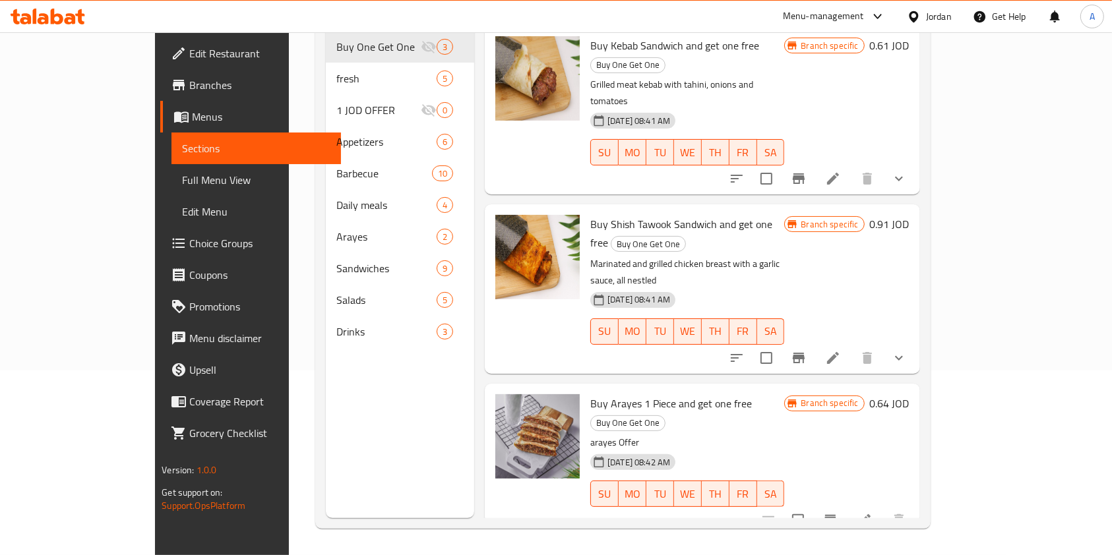
scroll to position [0, 0]
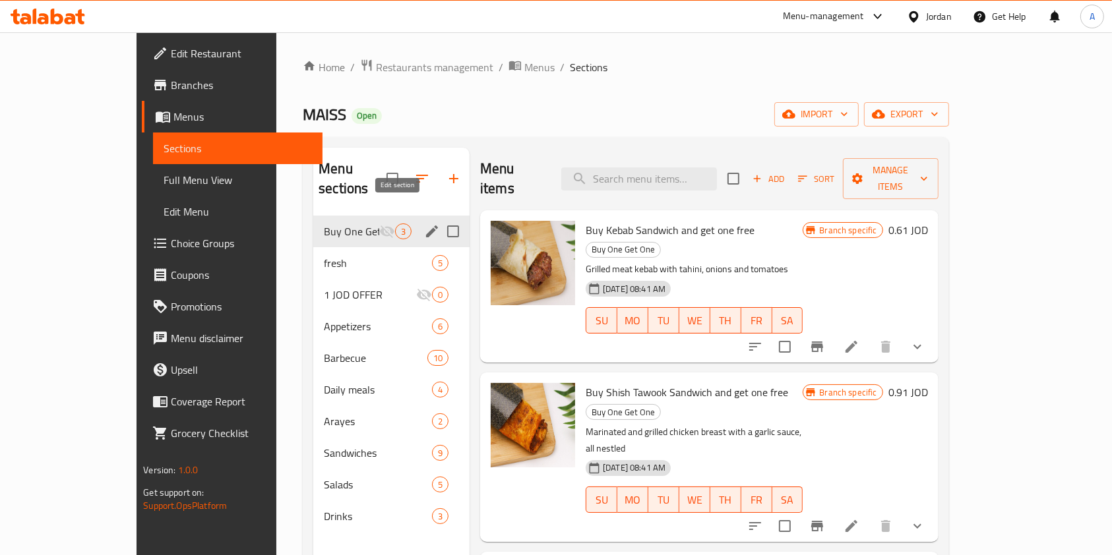
click at [426, 226] on icon "edit" at bounding box center [432, 232] width 12 height 12
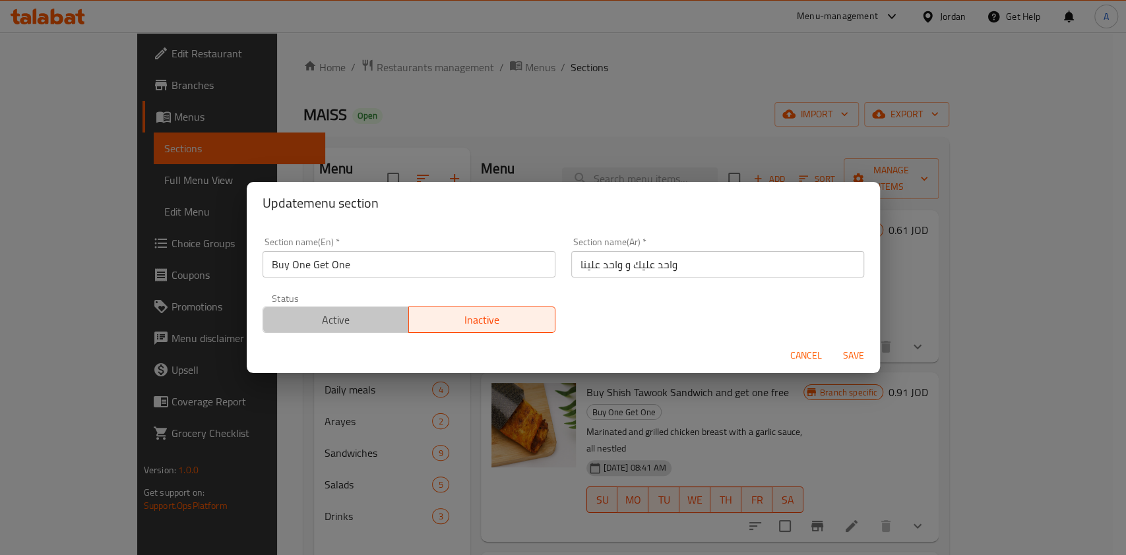
click at [335, 324] on span "Active" at bounding box center [336, 320] width 136 height 19
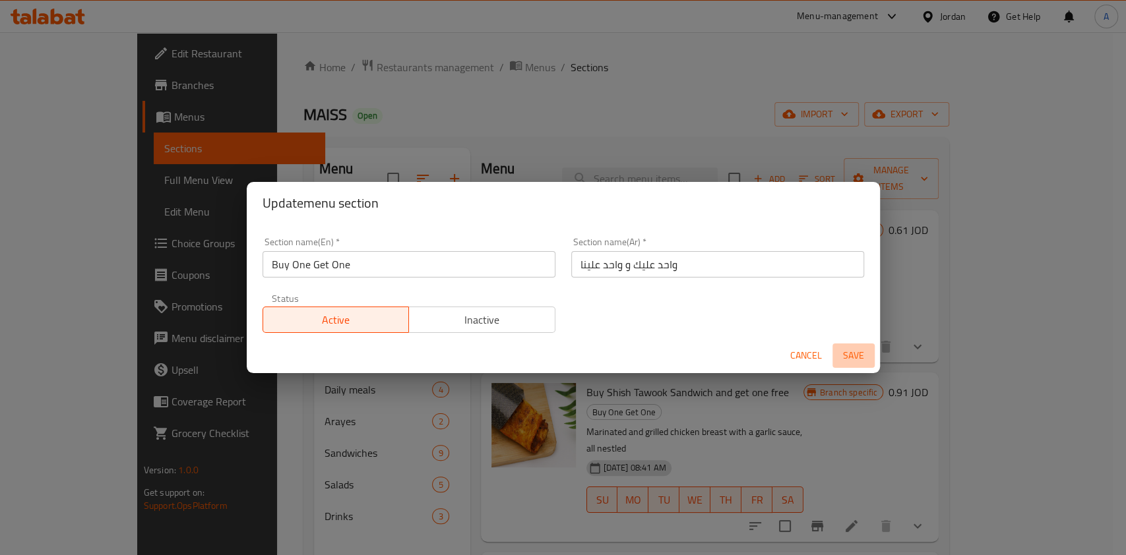
click at [851, 355] on span "Save" at bounding box center [854, 356] width 32 height 16
